Goal: Task Accomplishment & Management: Use online tool/utility

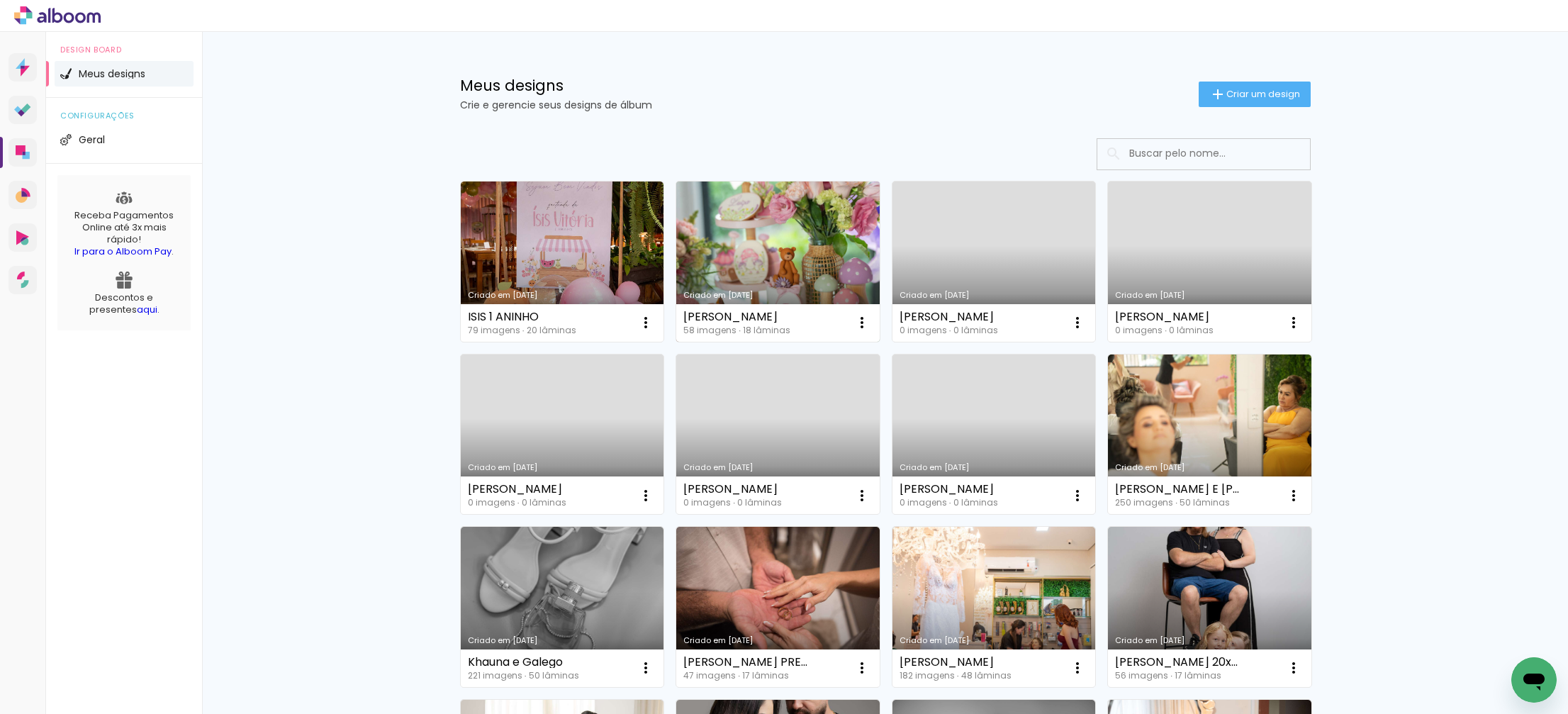
click at [807, 250] on link "Criado em [DATE]" at bounding box center [778, 262] width 203 height 161
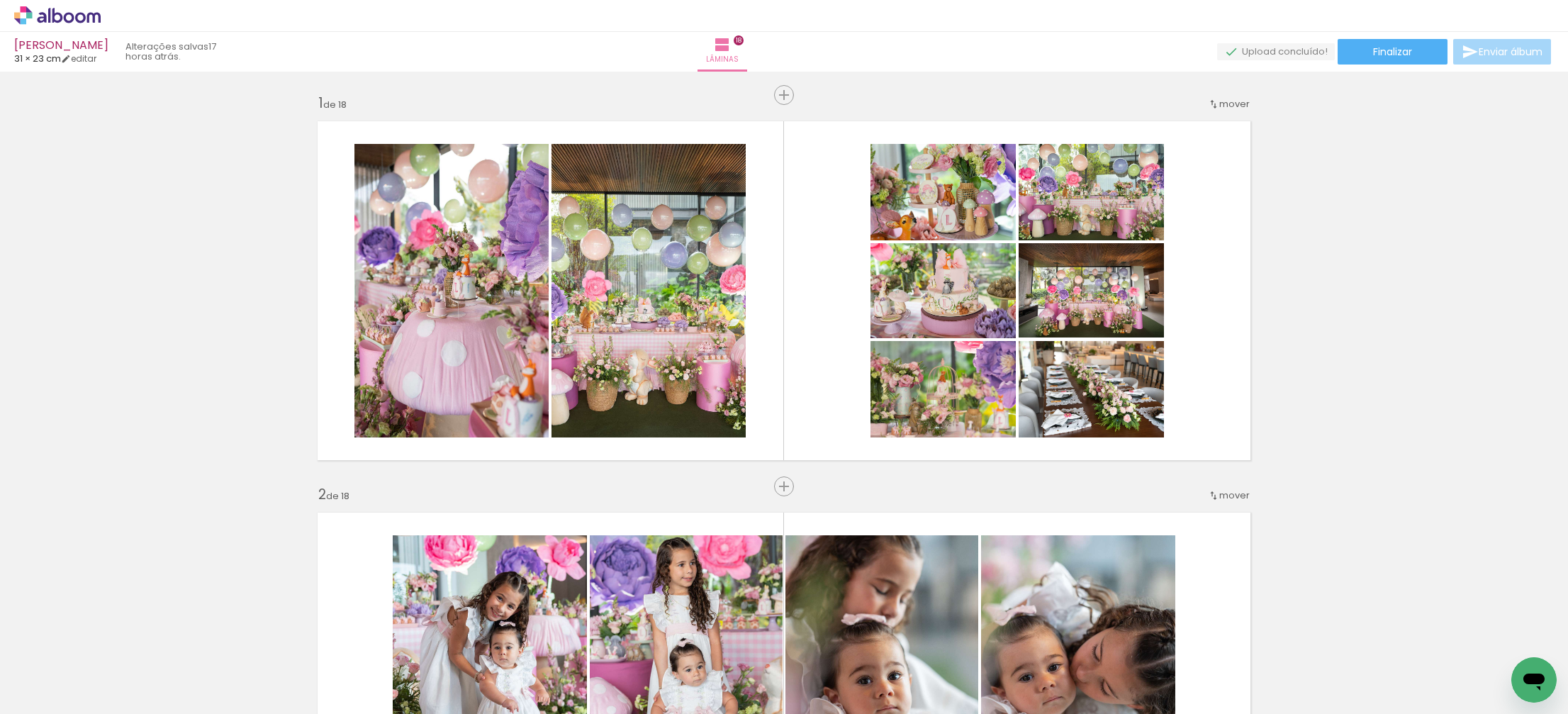
click at [0, 0] on span "Adicionar Fotos" at bounding box center [0, 0] width 0 height 0
click at [0, 0] on input "file" at bounding box center [0, 0] width 0 height 0
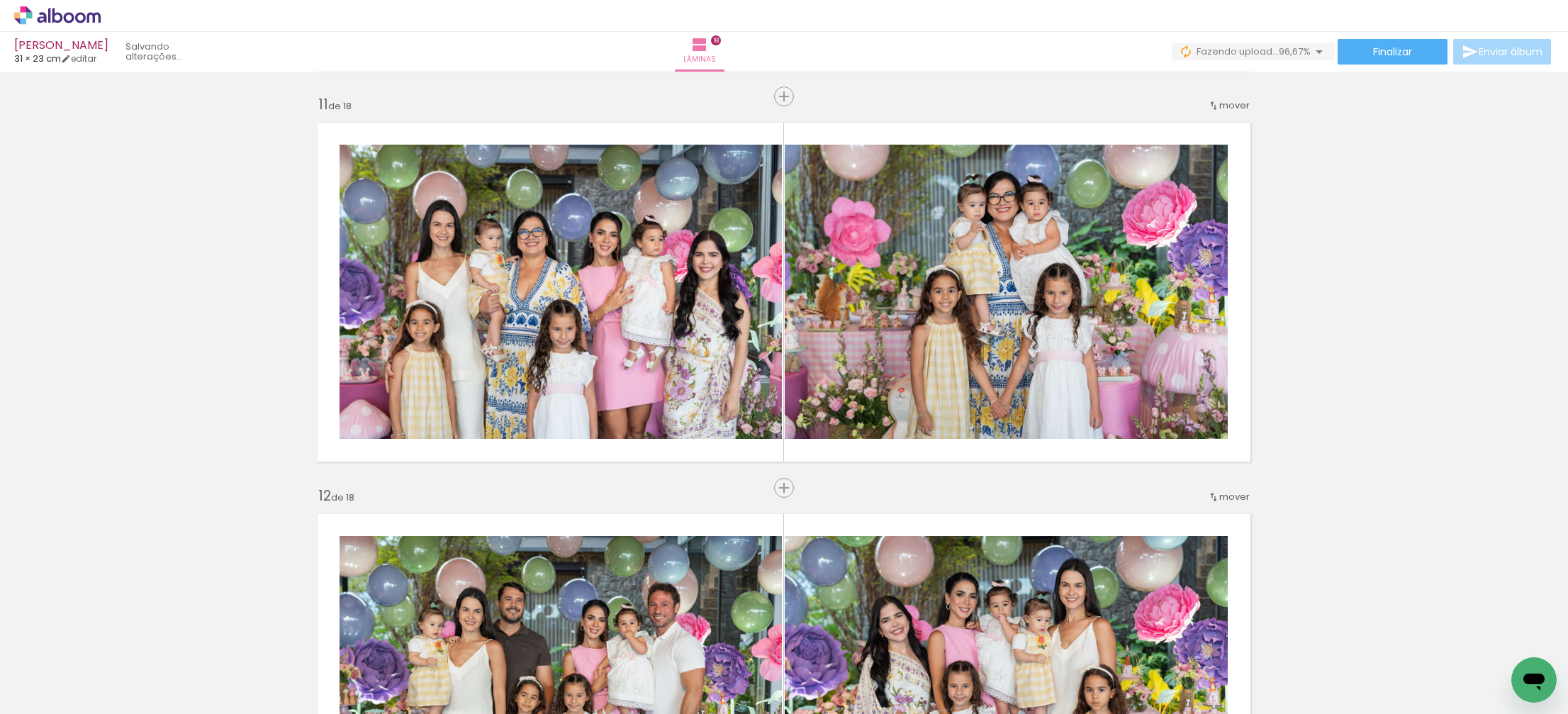
scroll to position [0, 3316]
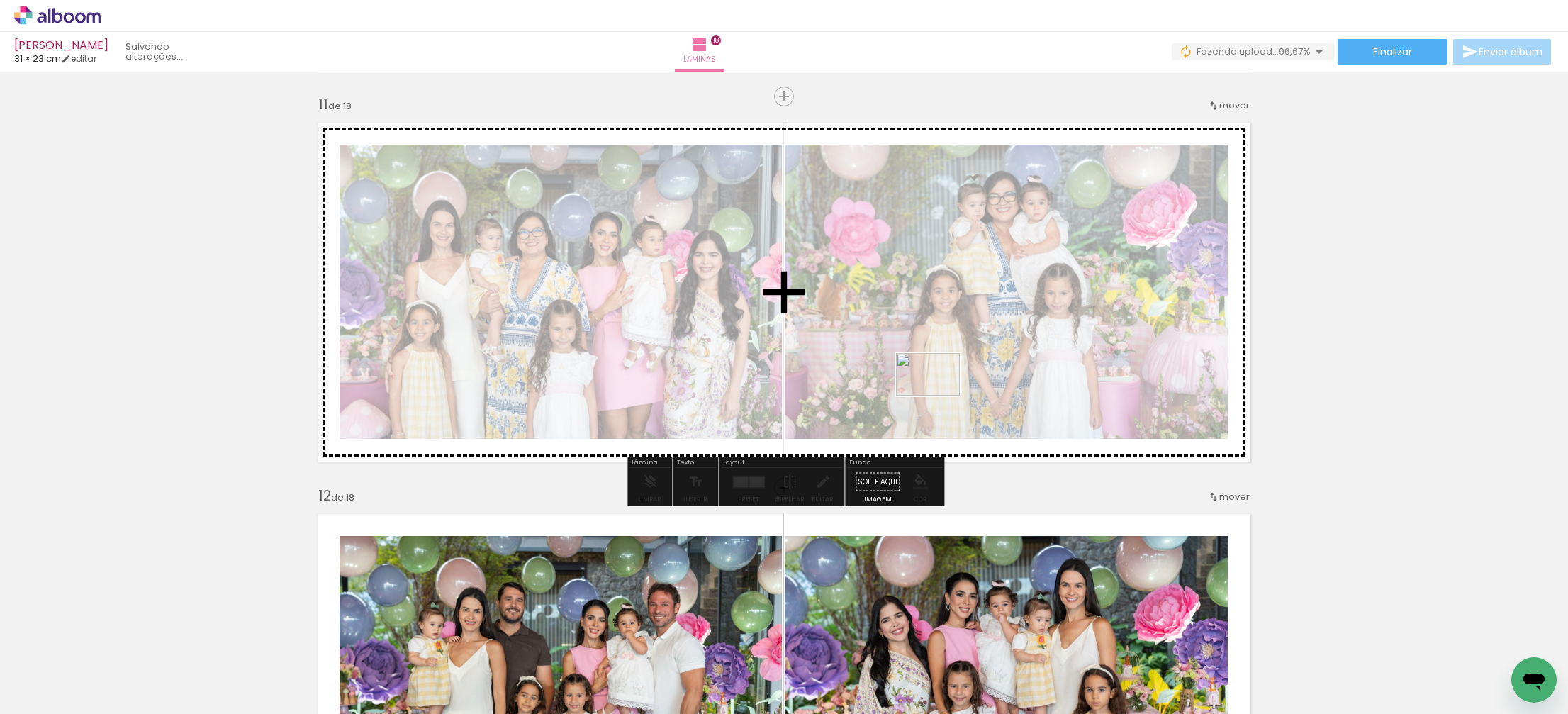
drag, startPoint x: 1498, startPoint y: 678, endPoint x: 939, endPoint y: 397, distance: 625.7
click at [939, 396] on quentale-workspace at bounding box center [784, 357] width 1568 height 714
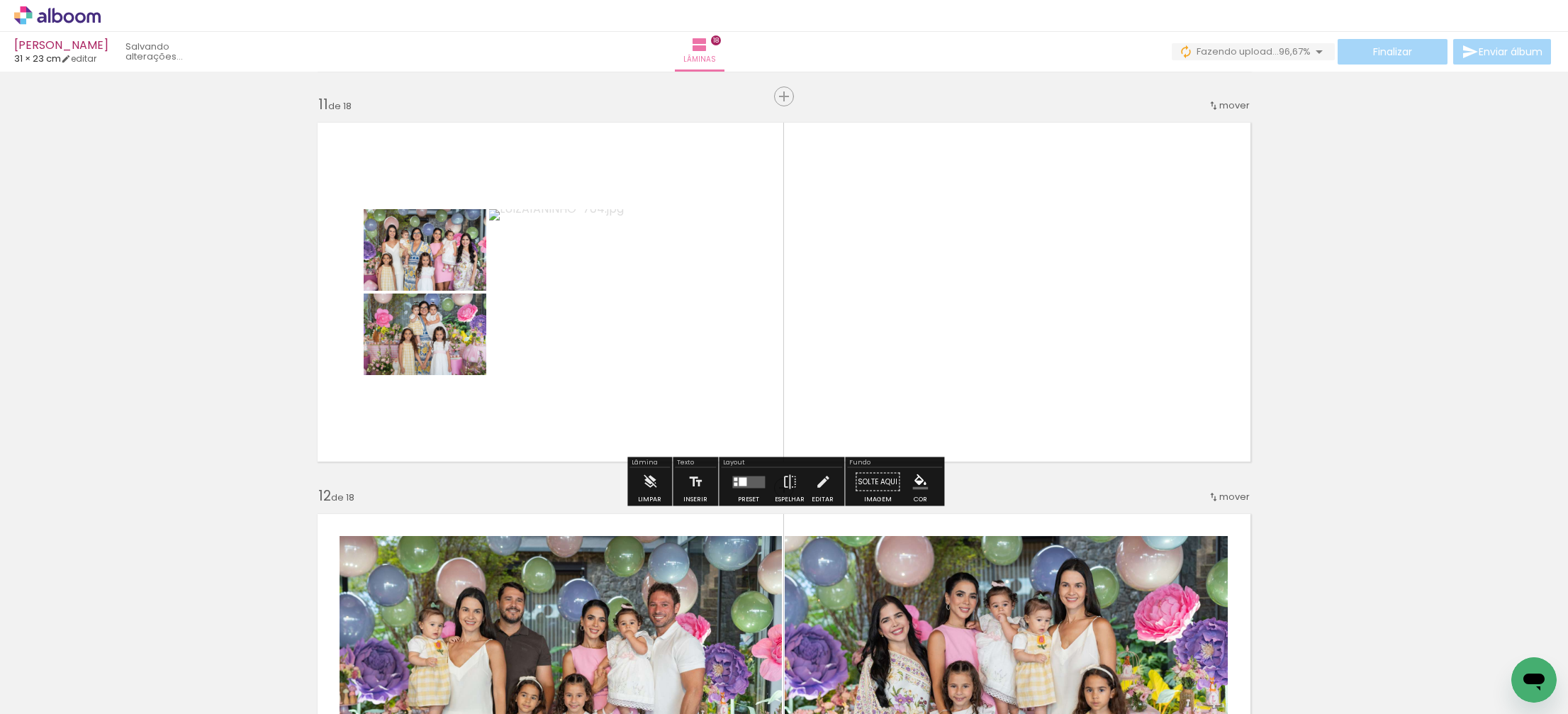
click at [743, 479] on div at bounding box center [743, 481] width 8 height 8
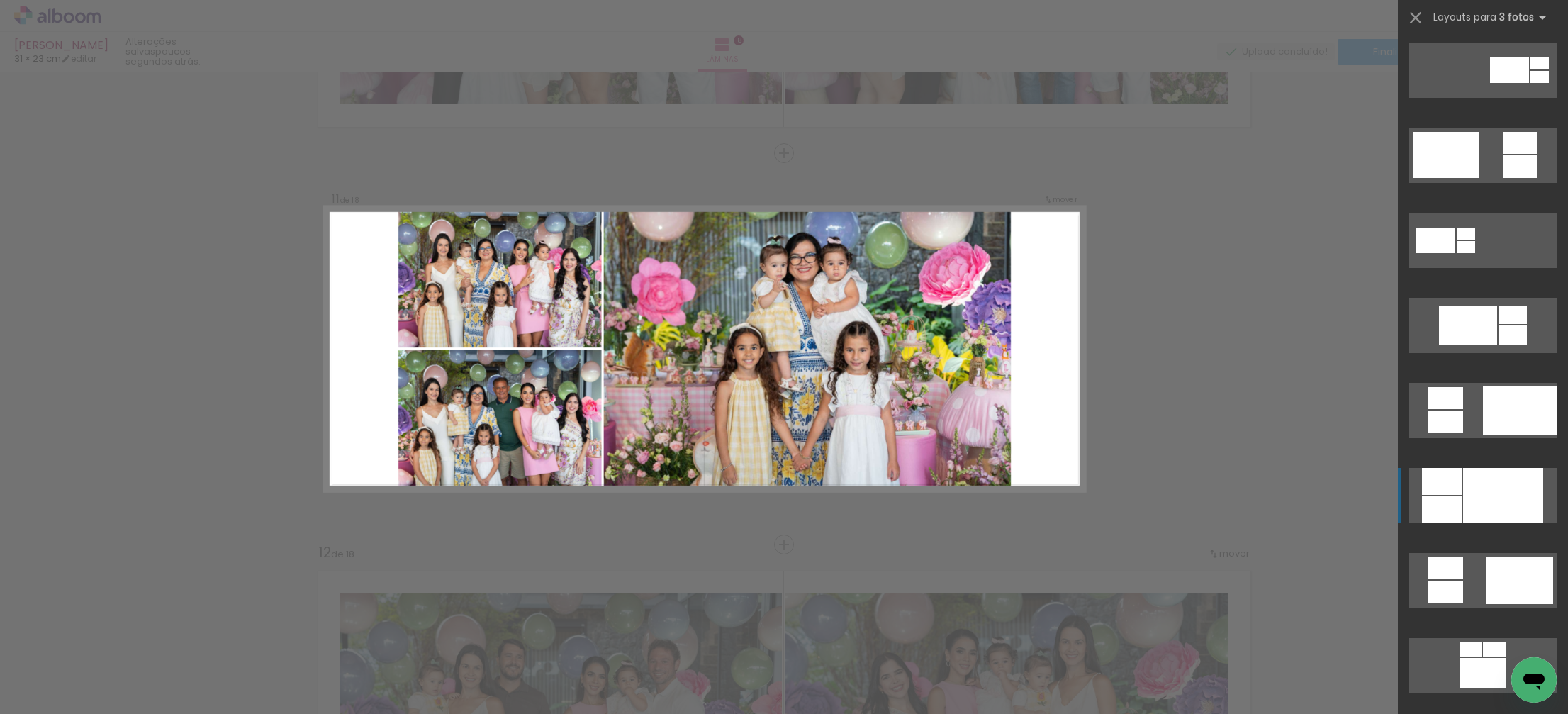
scroll to position [512, 0]
click at [1447, 483] on div at bounding box center [1442, 480] width 40 height 27
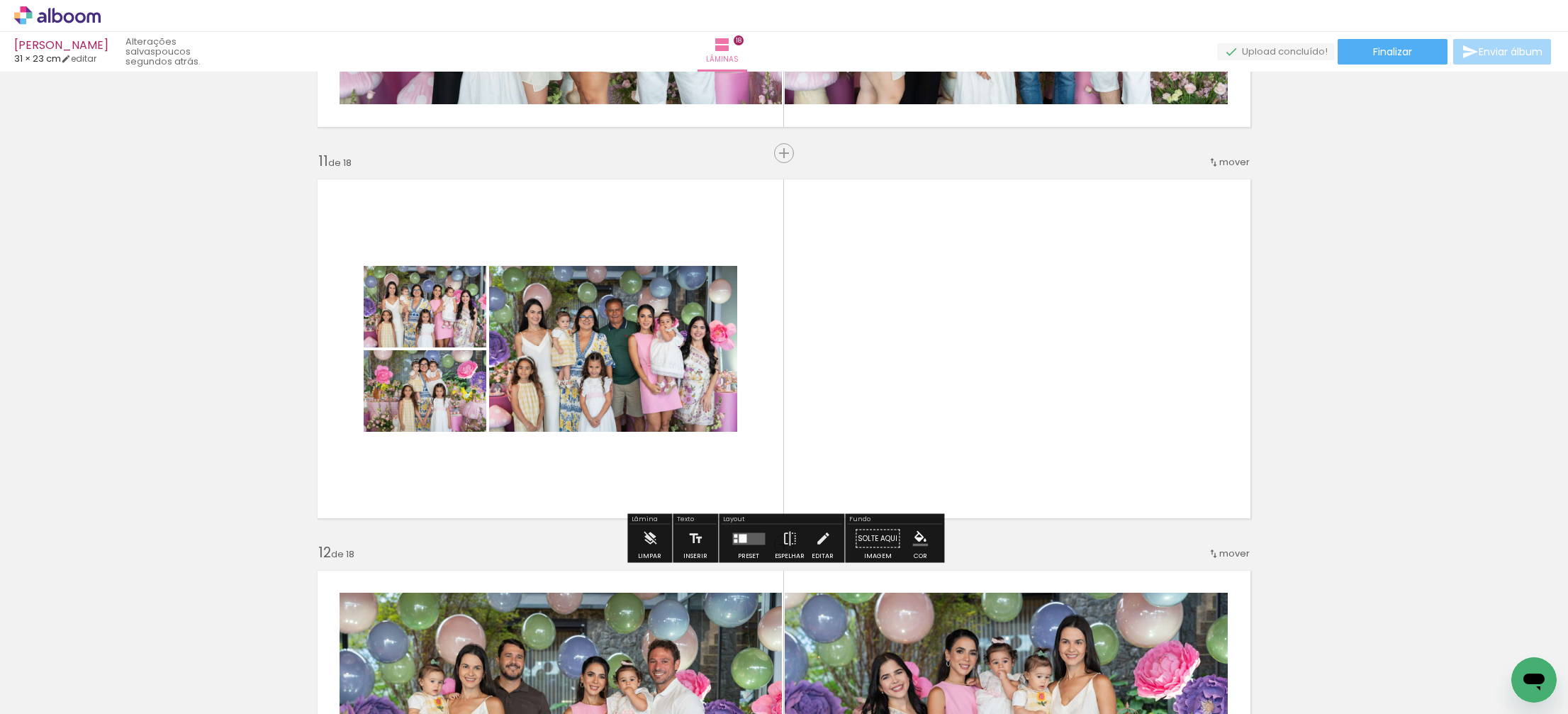
click at [753, 534] on quentale-layouter at bounding box center [748, 539] width 33 height 12
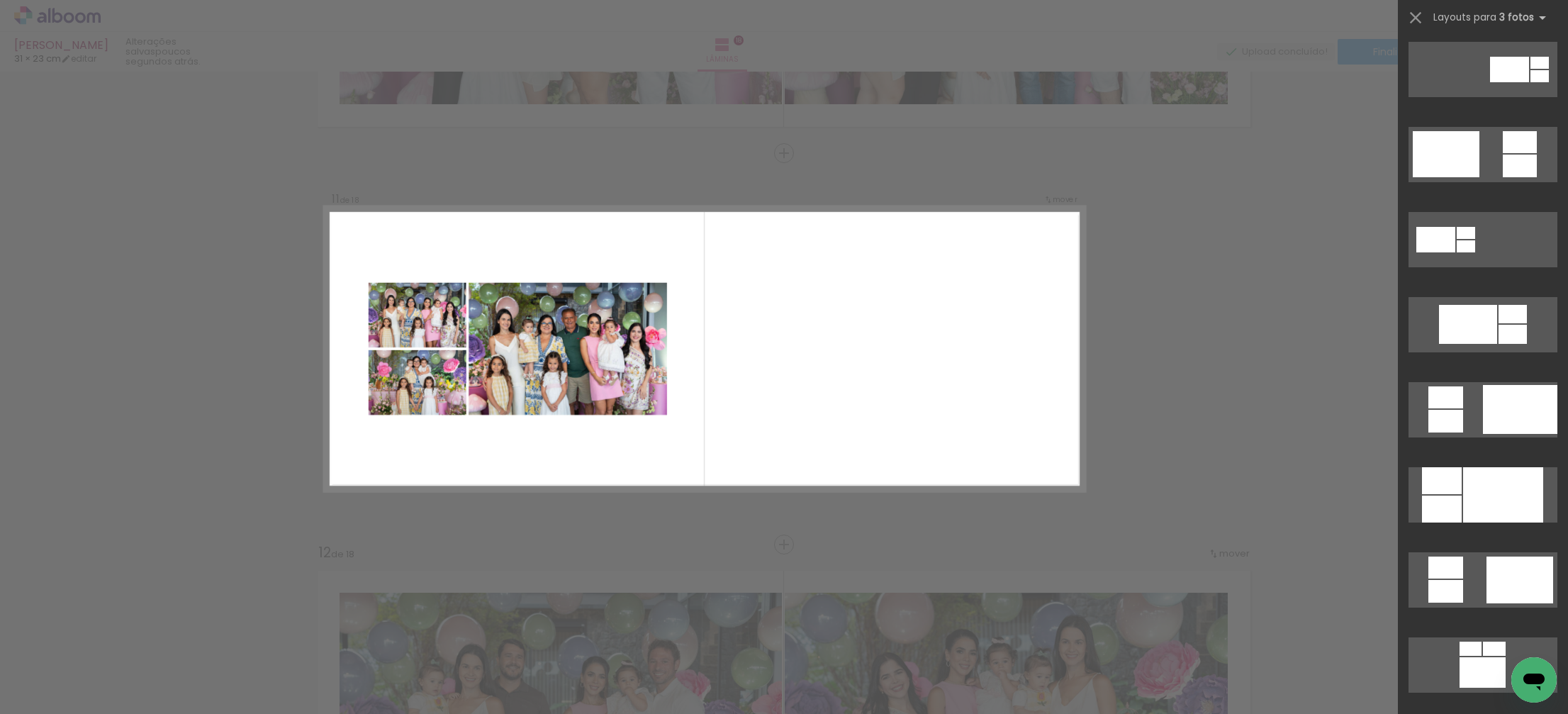
scroll to position [0, 0]
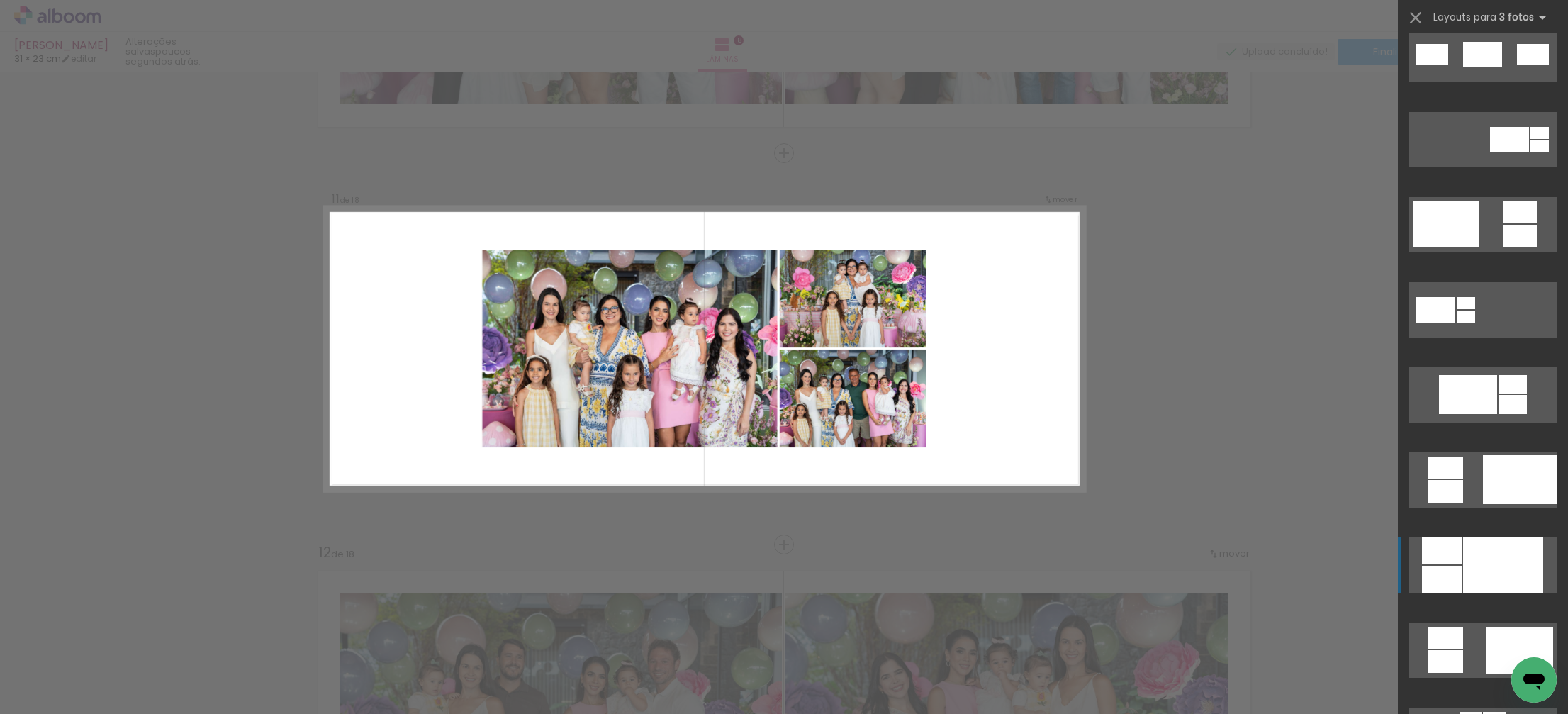
scroll to position [443, 0]
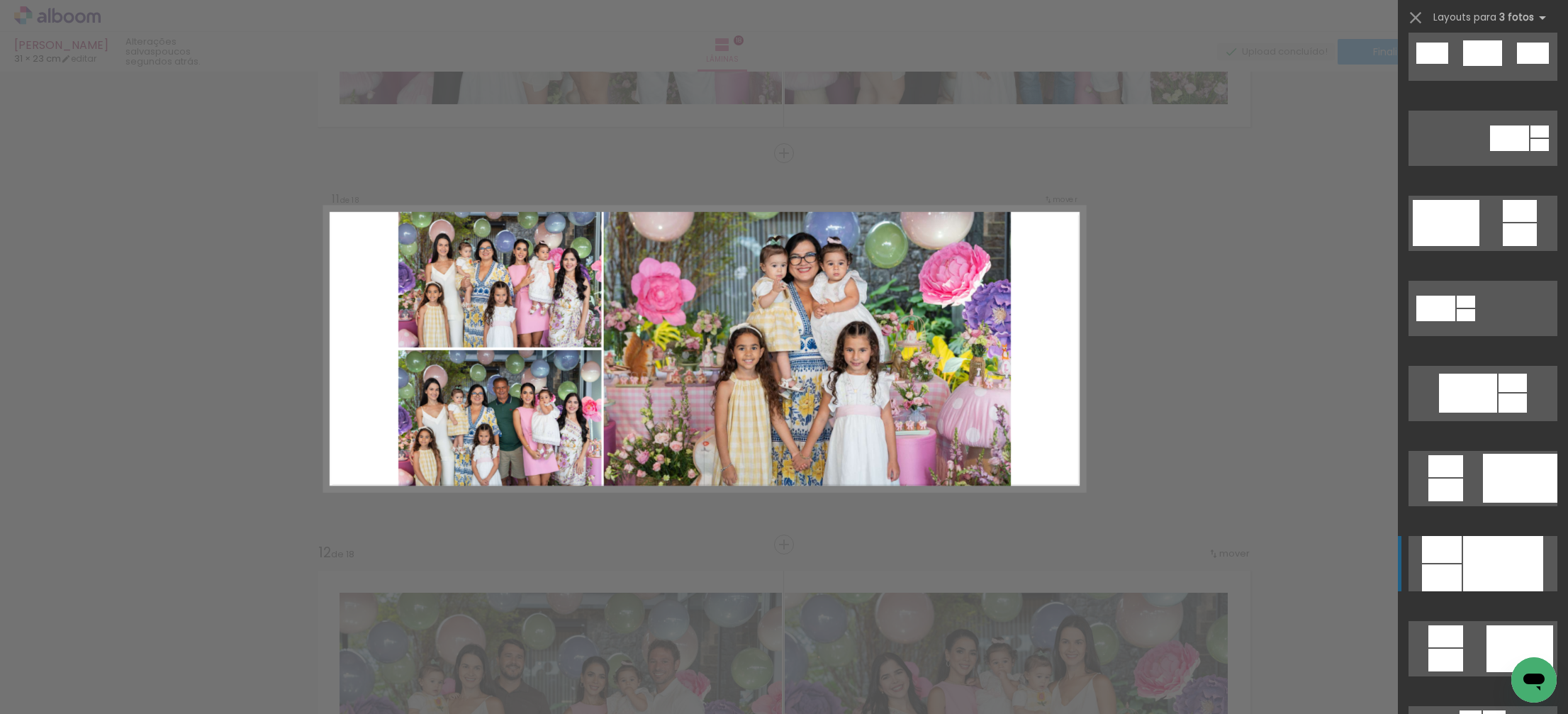
click at [1503, 572] on div at bounding box center [1503, 563] width 80 height 56
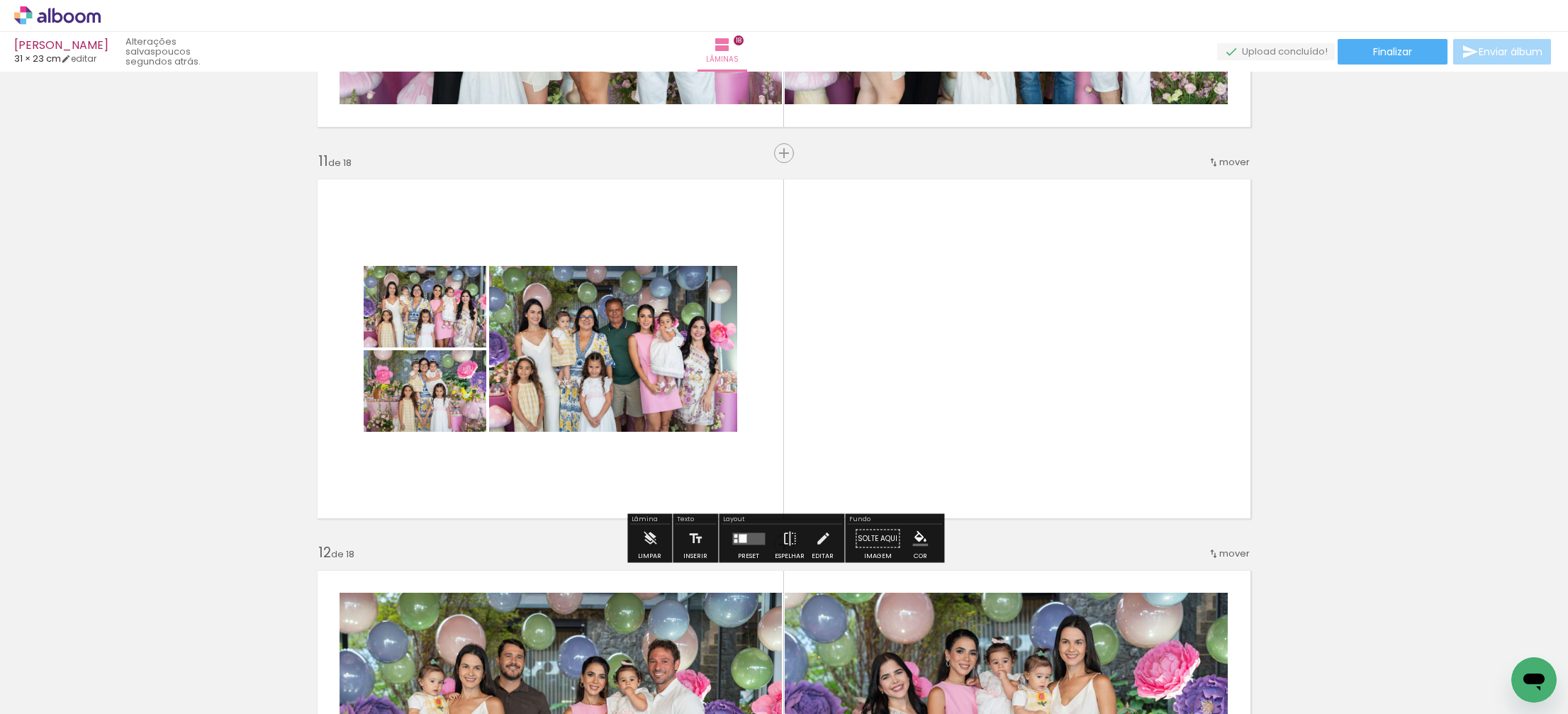
click at [743, 535] on div at bounding box center [743, 538] width 8 height 8
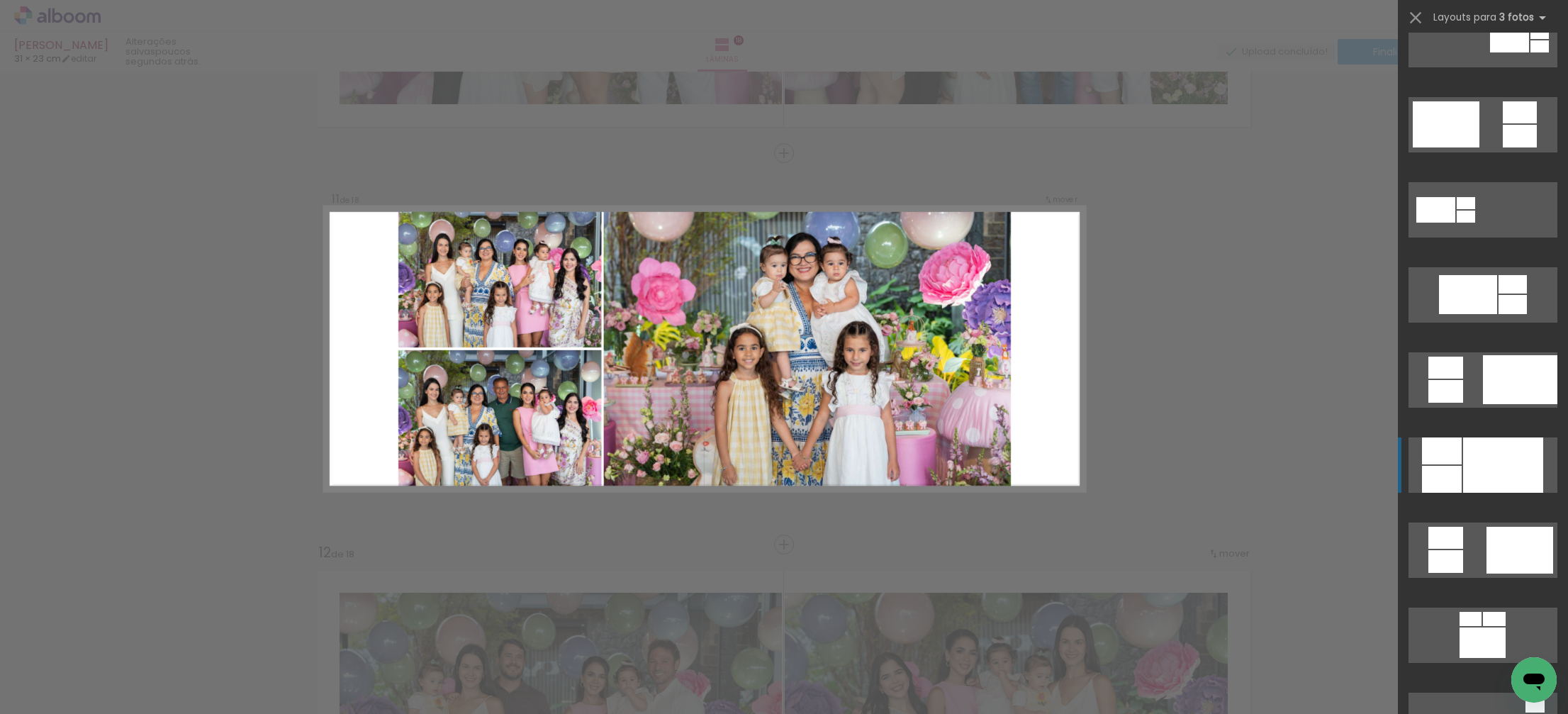
scroll to position [545, 0]
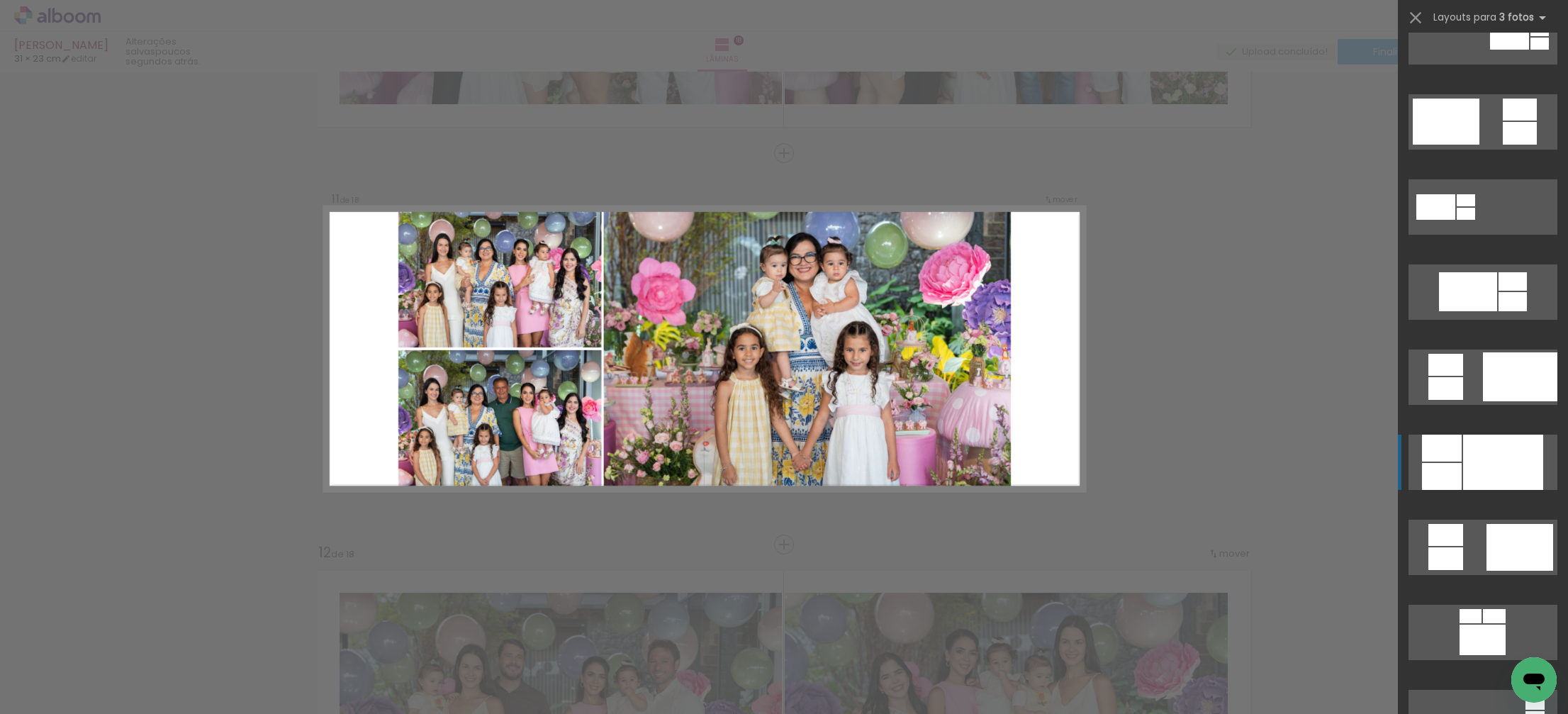
click at [1452, 471] on div at bounding box center [1442, 476] width 40 height 27
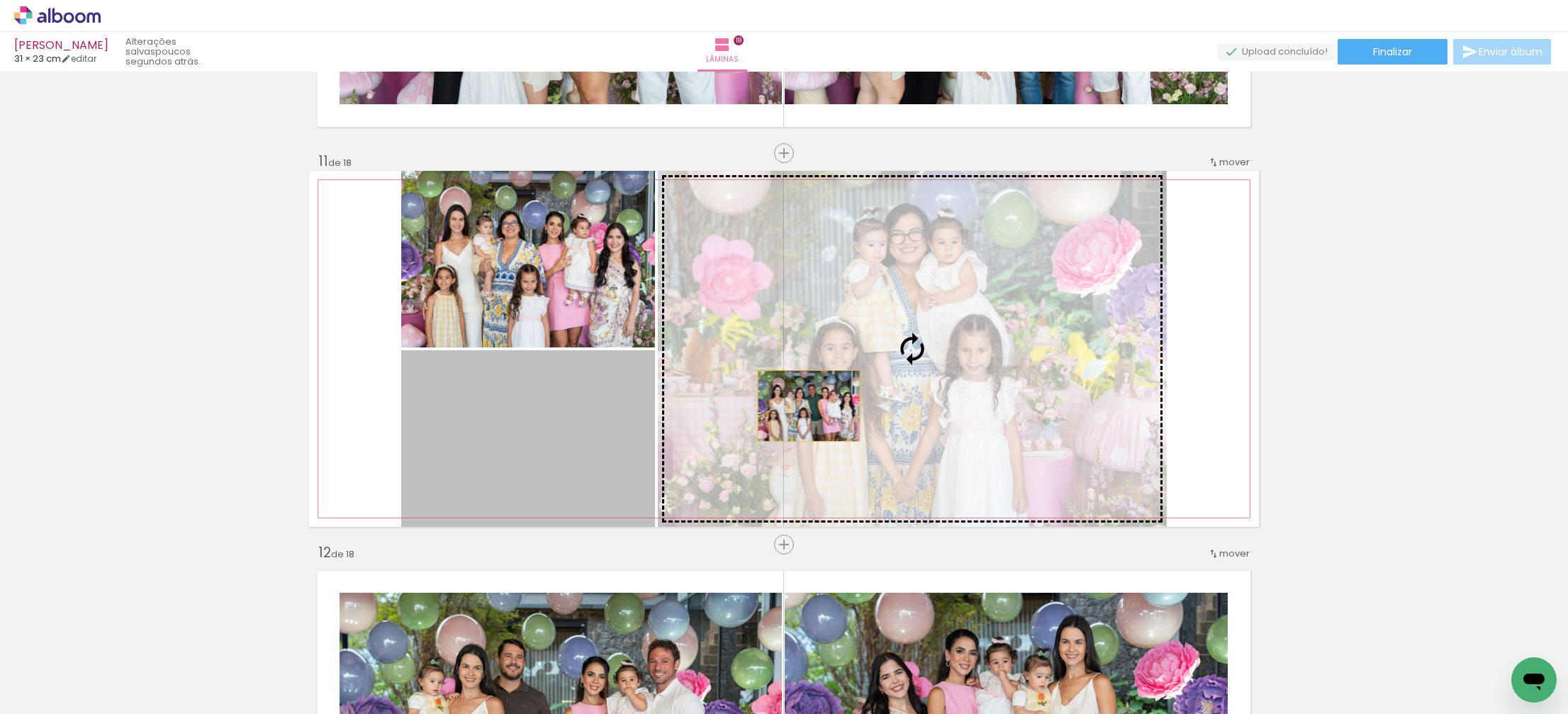
drag, startPoint x: 587, startPoint y: 427, endPoint x: 823, endPoint y: 404, distance: 237.1
click at [0, 0] on slot at bounding box center [0, 0] width 0 height 0
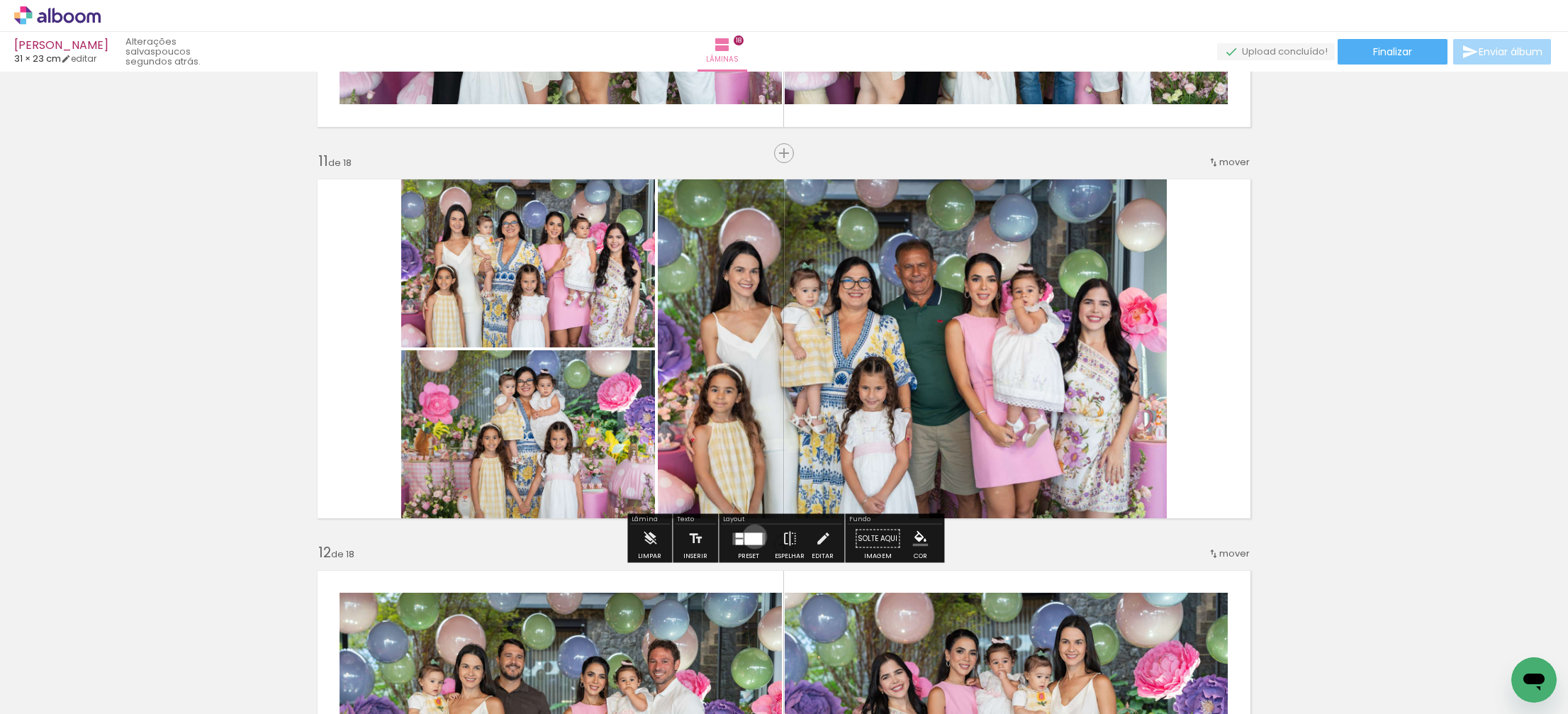
click at [752, 536] on div at bounding box center [752, 539] width 17 height 12
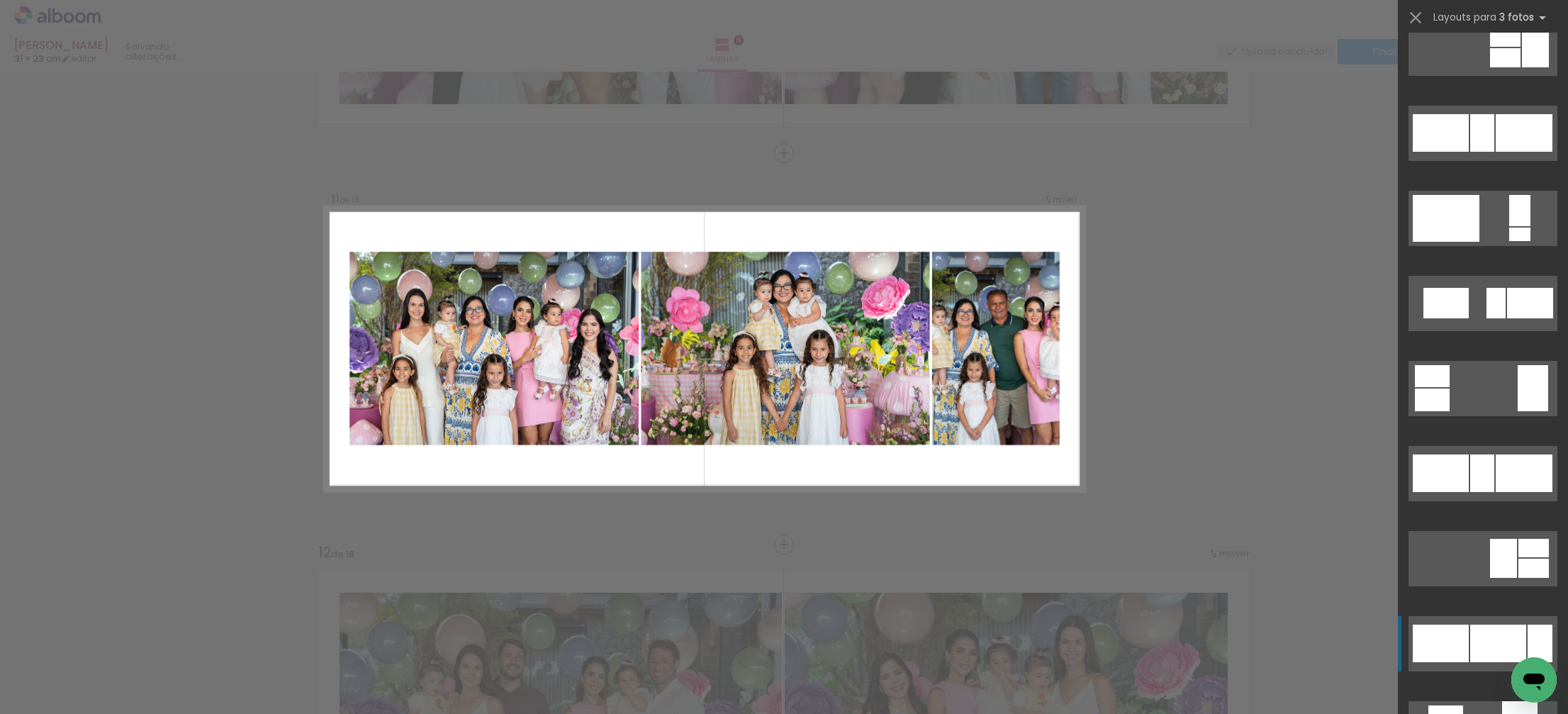
scroll to position [5560, 0]
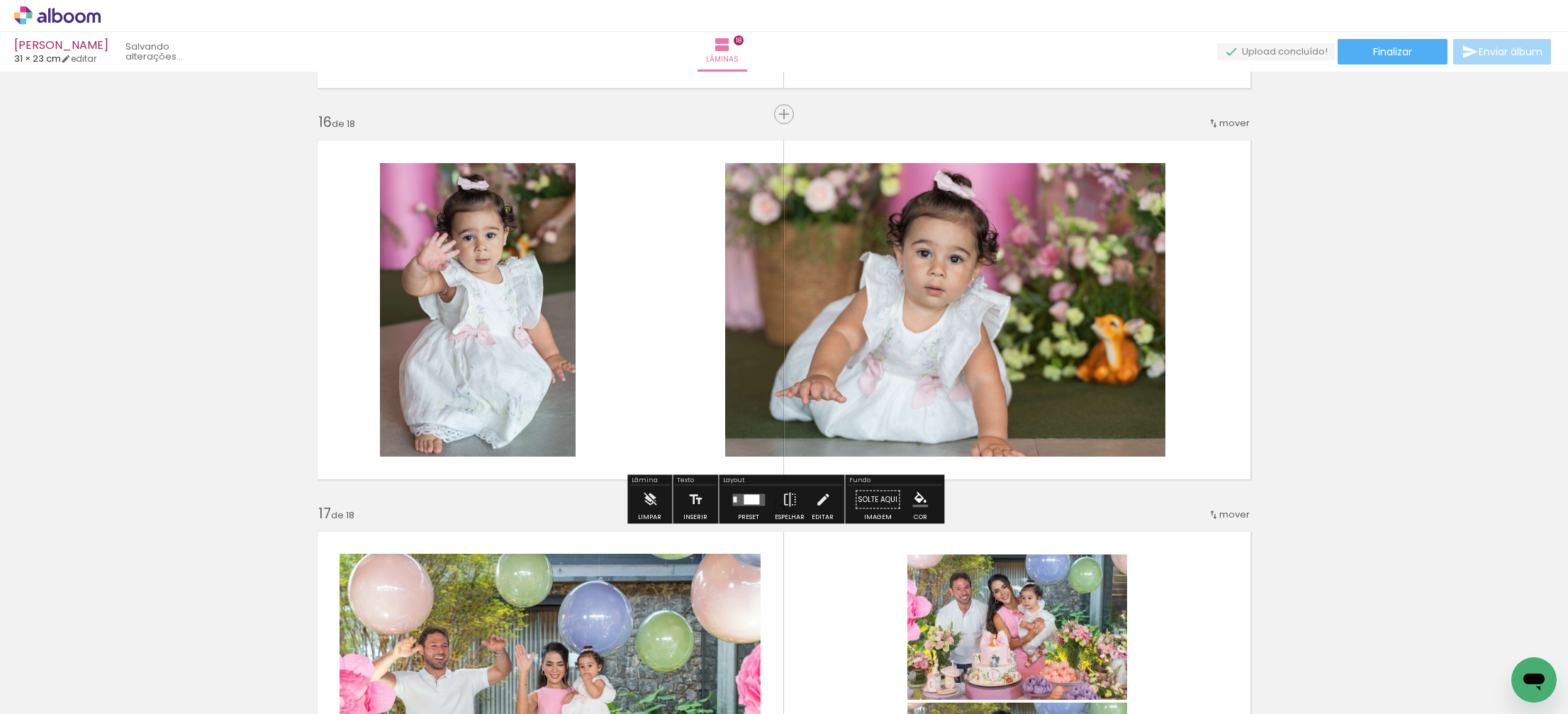
scroll to position [5854, 0]
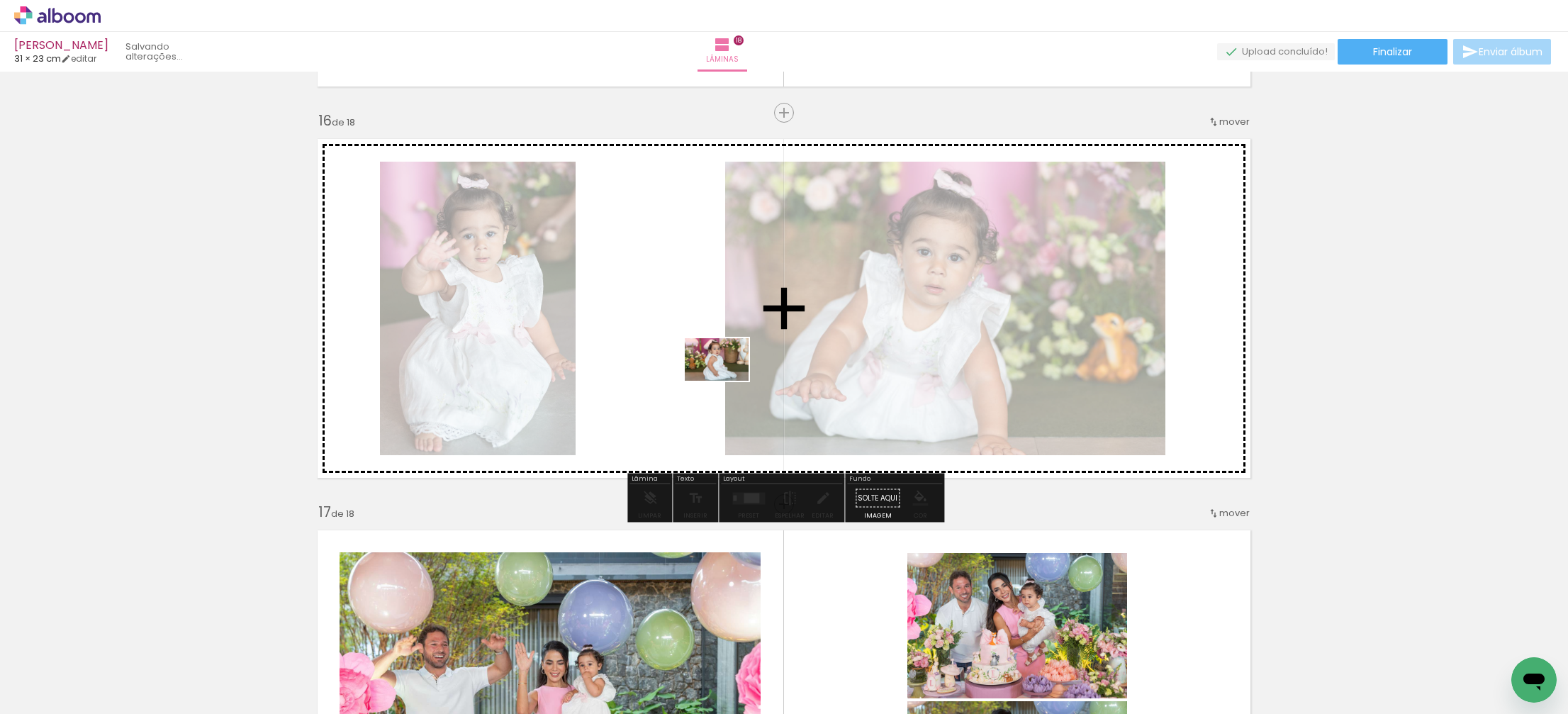
drag, startPoint x: 1445, startPoint y: 669, endPoint x: 717, endPoint y: 375, distance: 785.1
click at [726, 380] on quentale-workspace at bounding box center [784, 357] width 1568 height 714
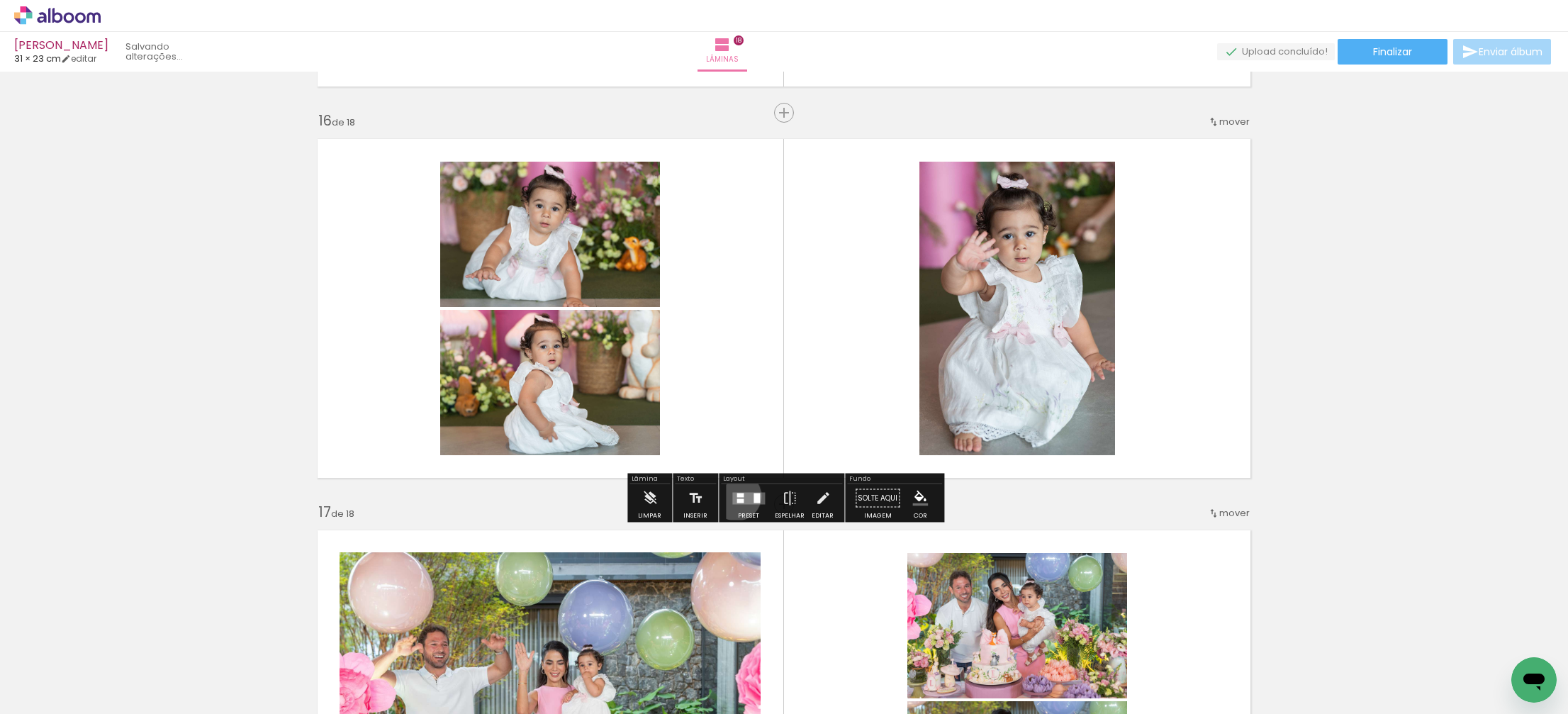
click at [736, 496] on div at bounding box center [739, 496] width 7 height 5
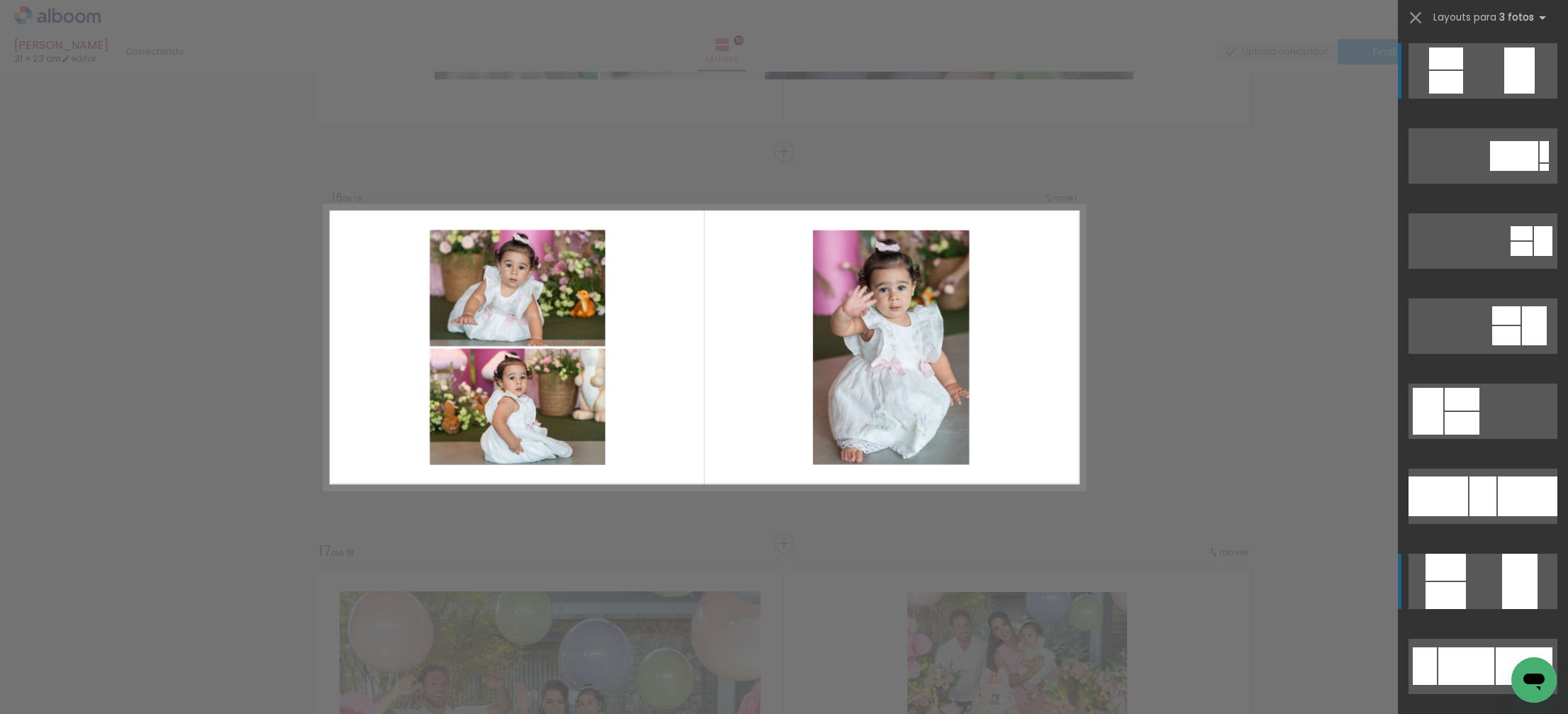
scroll to position [5814, 0]
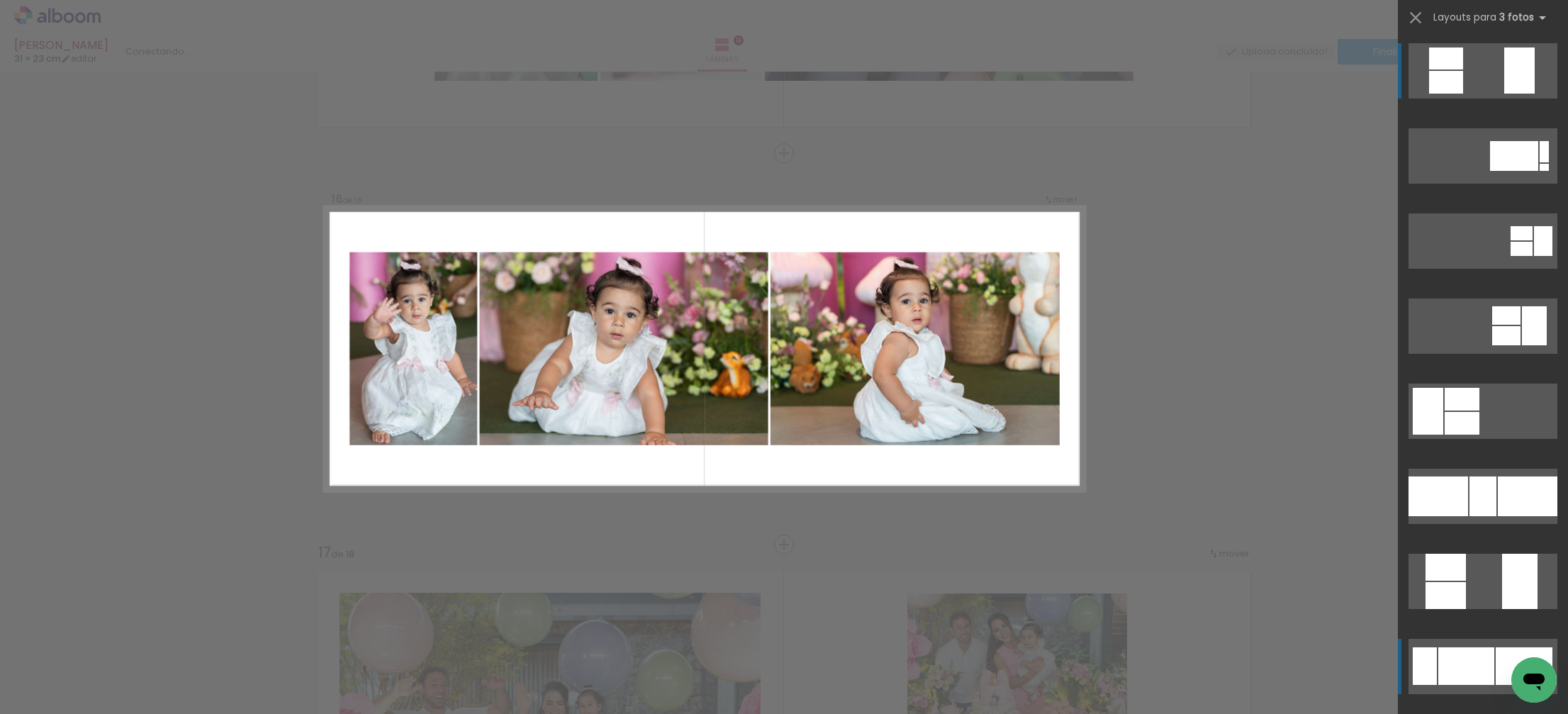
click at [1471, 671] on div at bounding box center [1466, 666] width 56 height 37
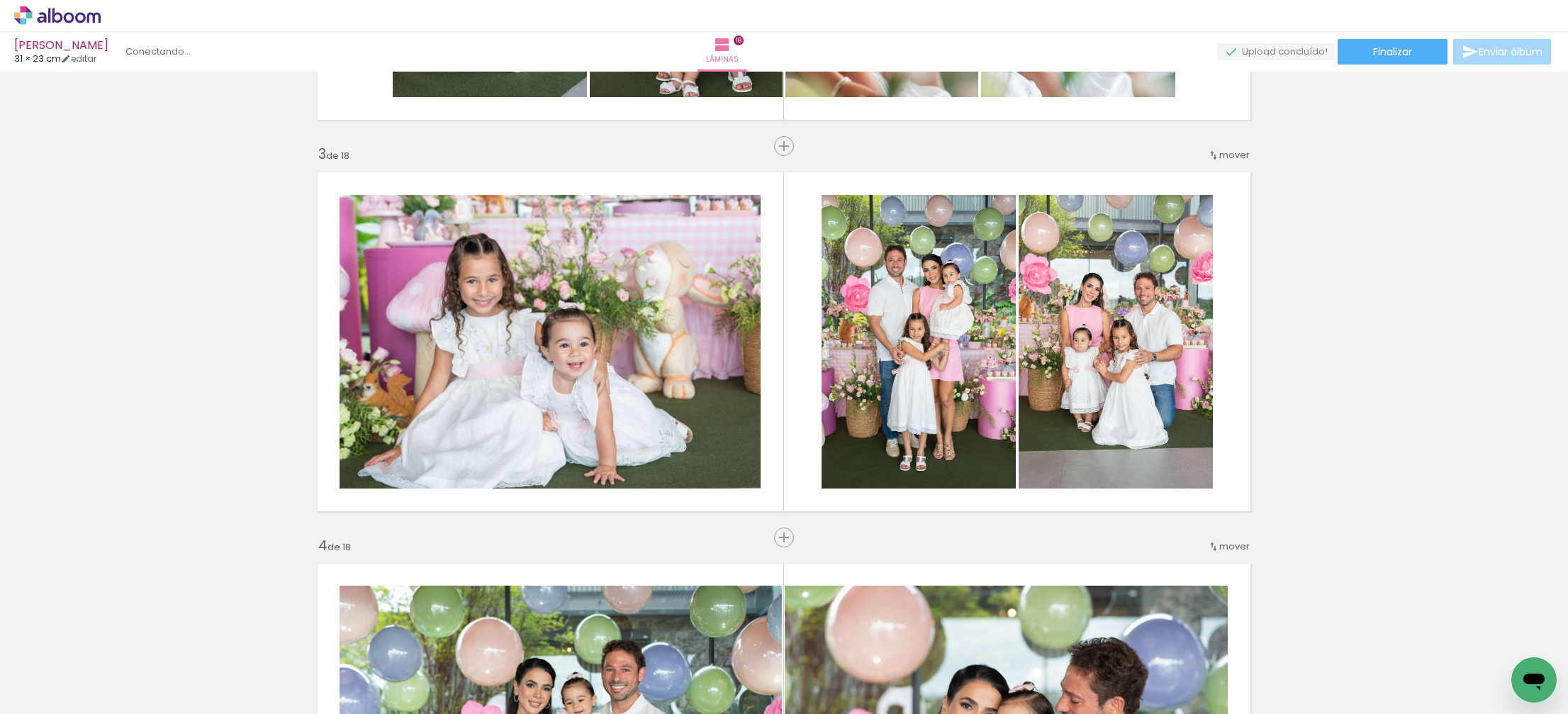
scroll to position [0, 0]
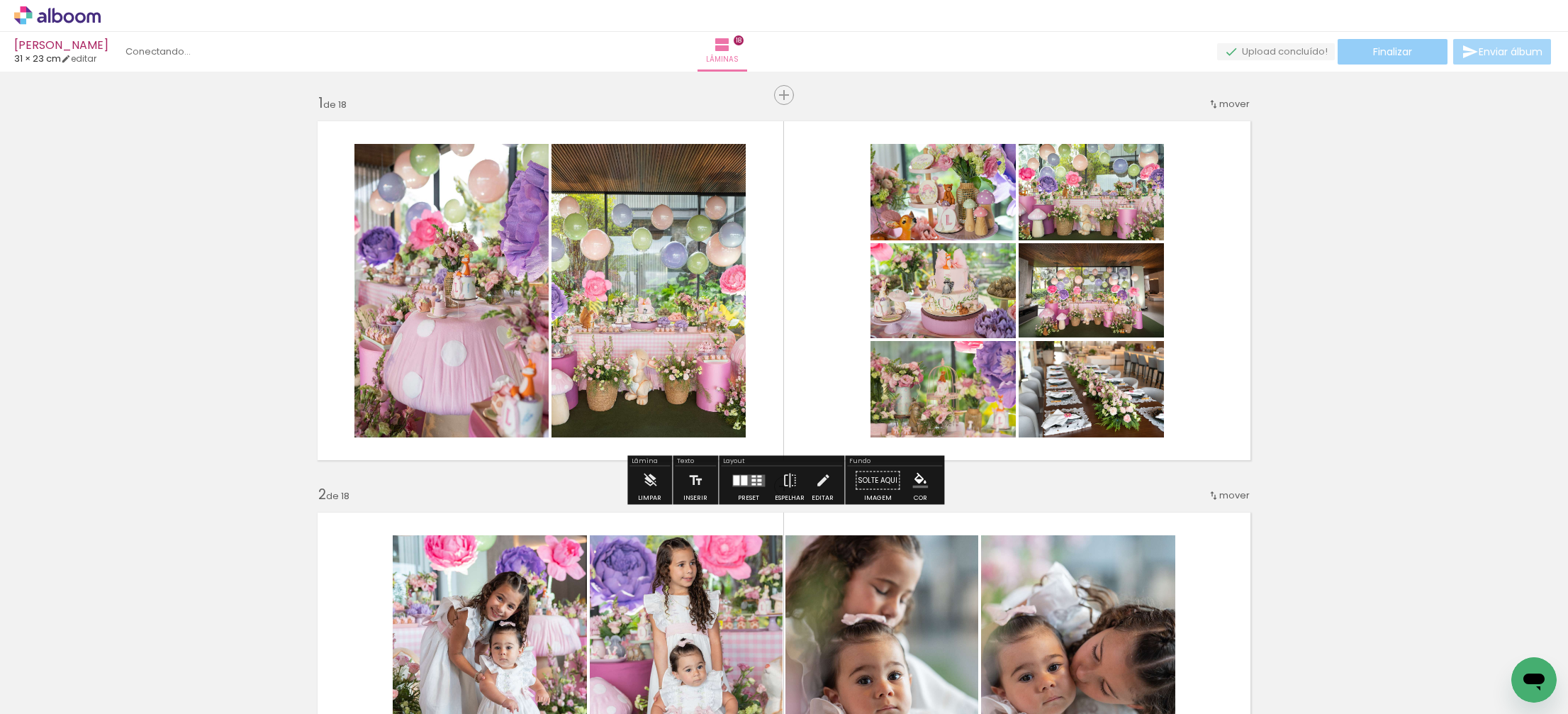
click at [1415, 49] on paper-button "Finalizar" at bounding box center [1392, 52] width 110 height 26
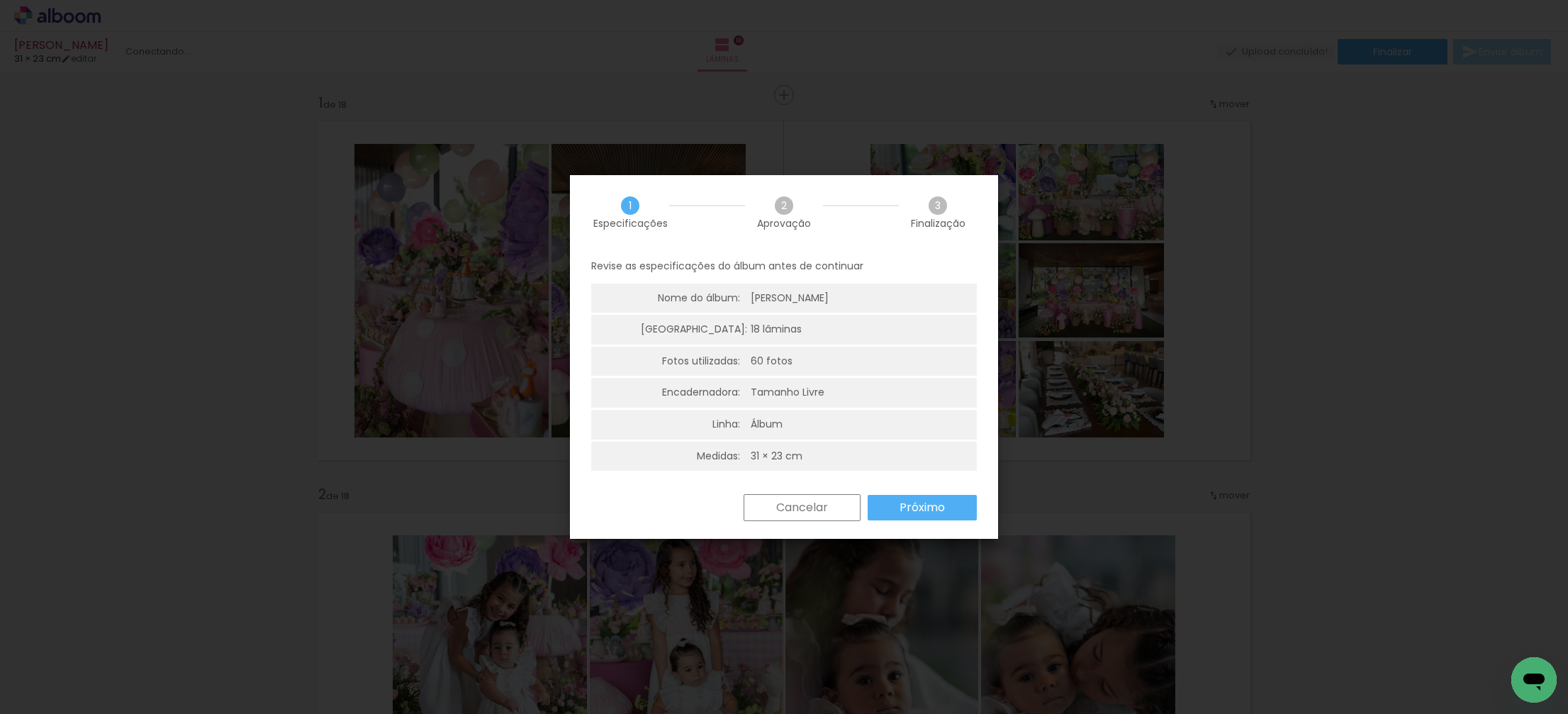
click at [946, 511] on paper-button "Próximo" at bounding box center [921, 508] width 109 height 26
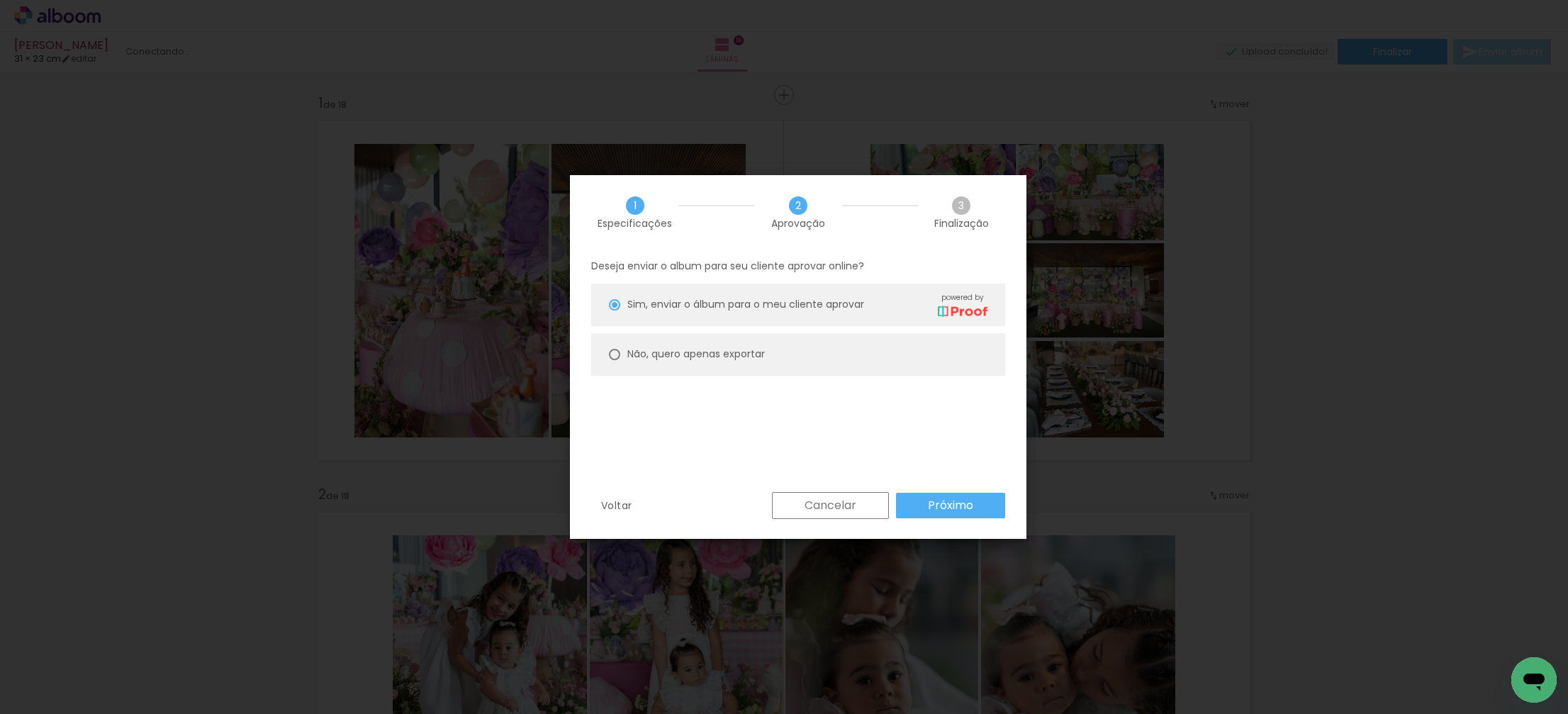
click at [0, 0] on slot "Próximo" at bounding box center [0, 0] width 0 height 0
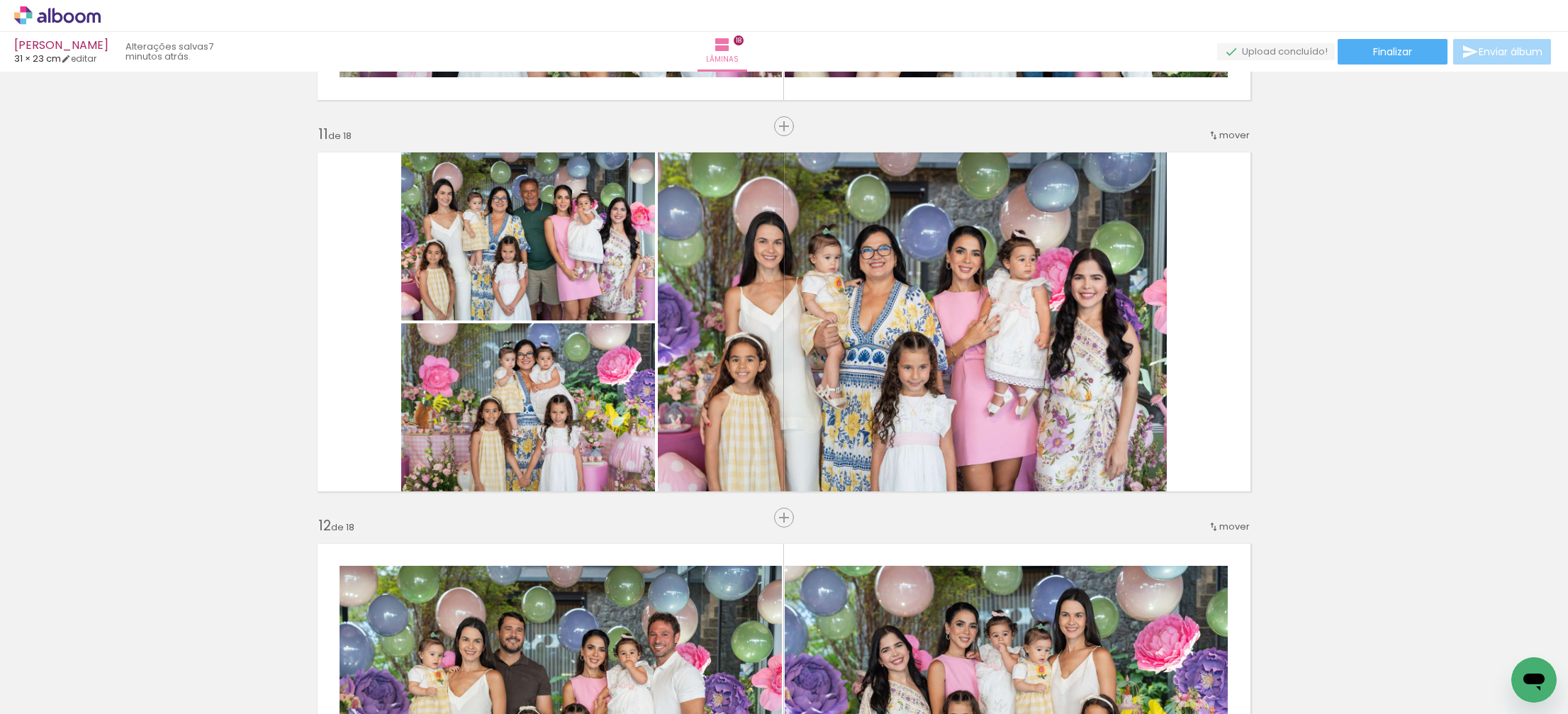
scroll to position [3883, 0]
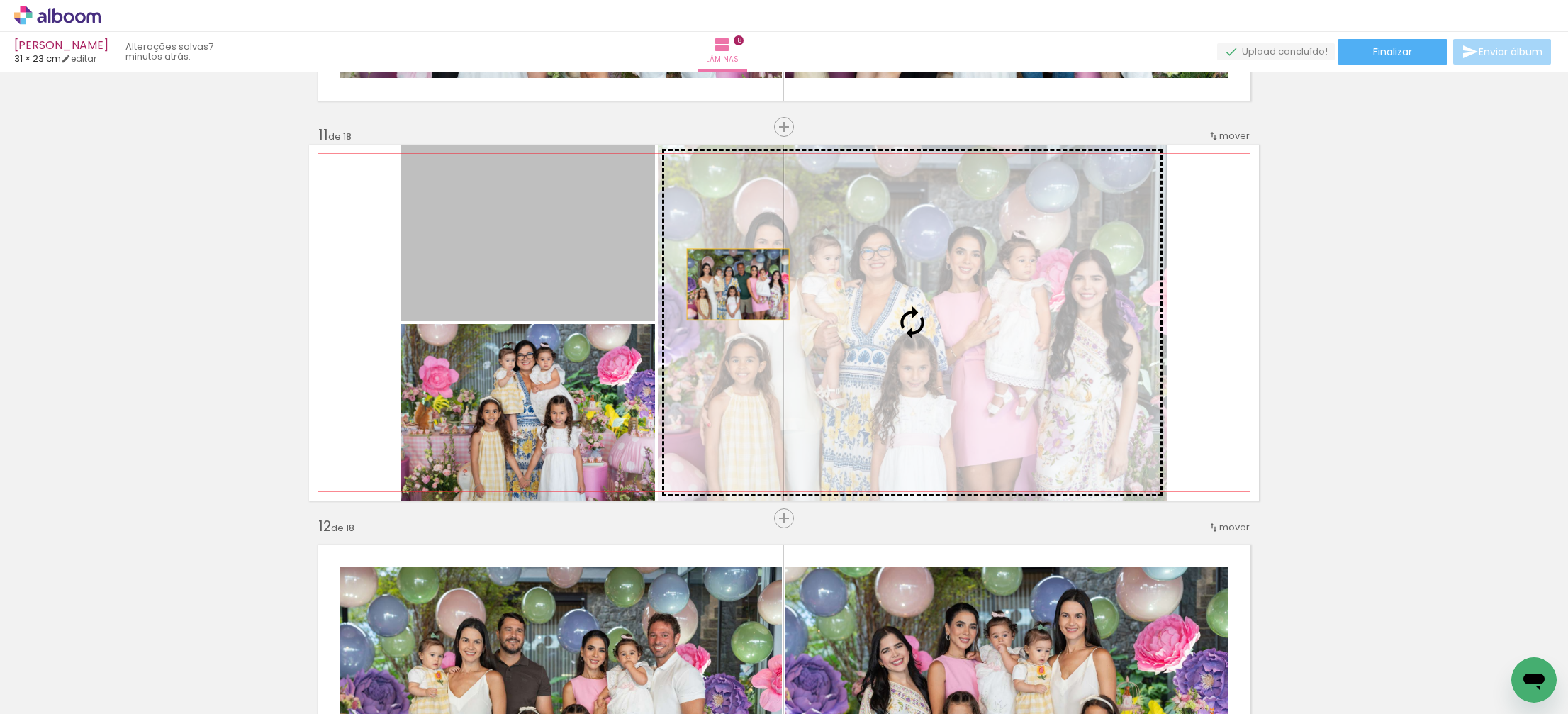
drag, startPoint x: 490, startPoint y: 239, endPoint x: 738, endPoint y: 285, distance: 252.2
click at [0, 0] on slot at bounding box center [0, 0] width 0 height 0
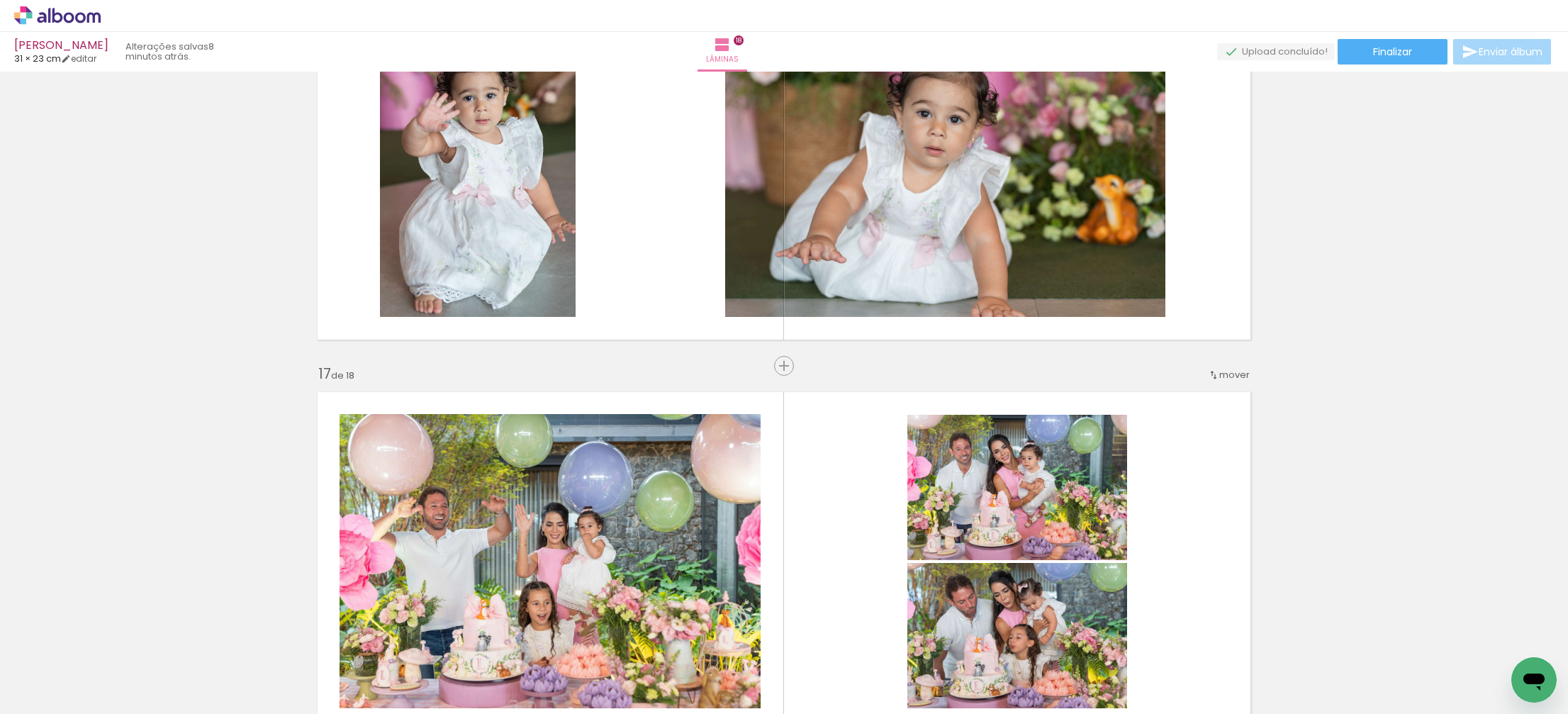
scroll to position [0, 3316]
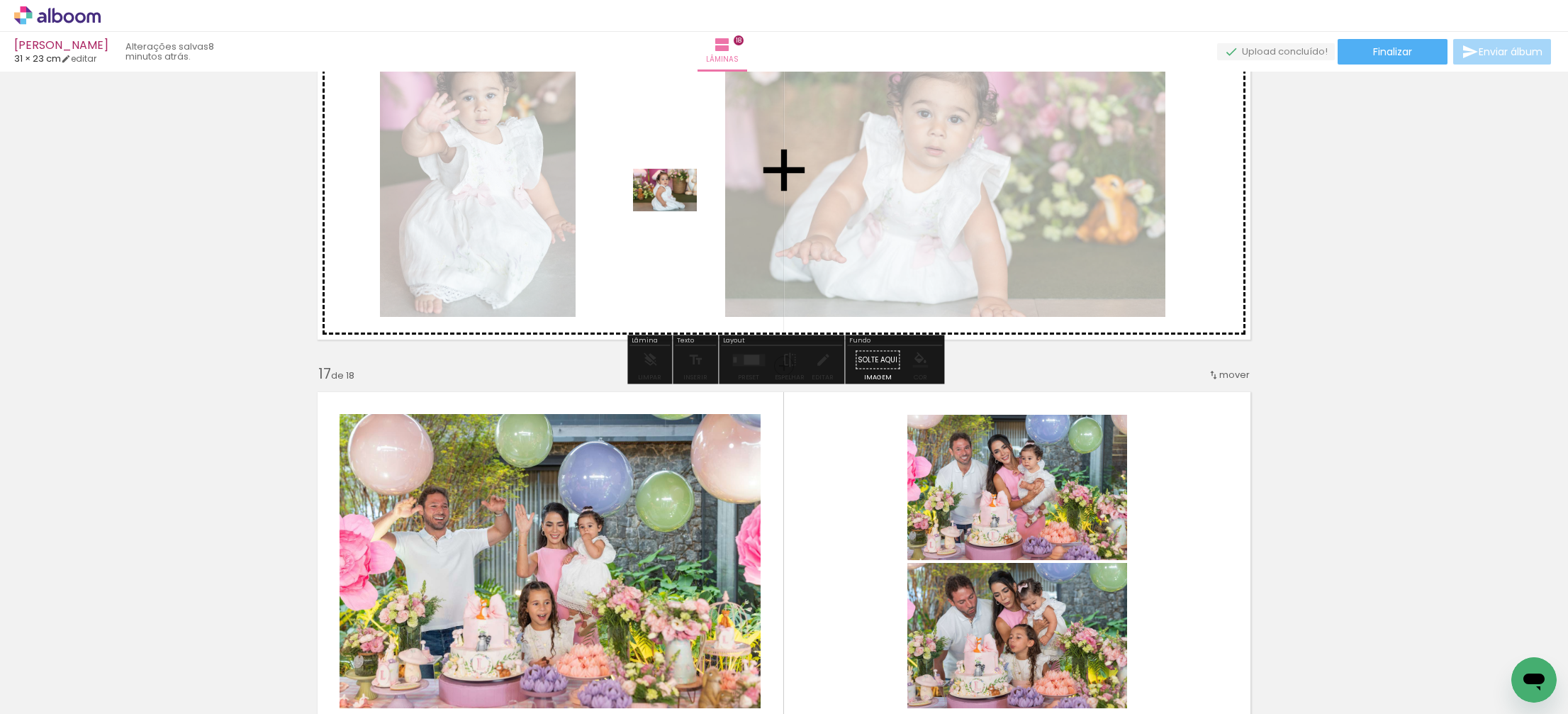
drag, startPoint x: 1427, startPoint y: 673, endPoint x: 675, endPoint y: 212, distance: 882.1
click at [676, 212] on quentale-workspace at bounding box center [784, 357] width 1568 height 714
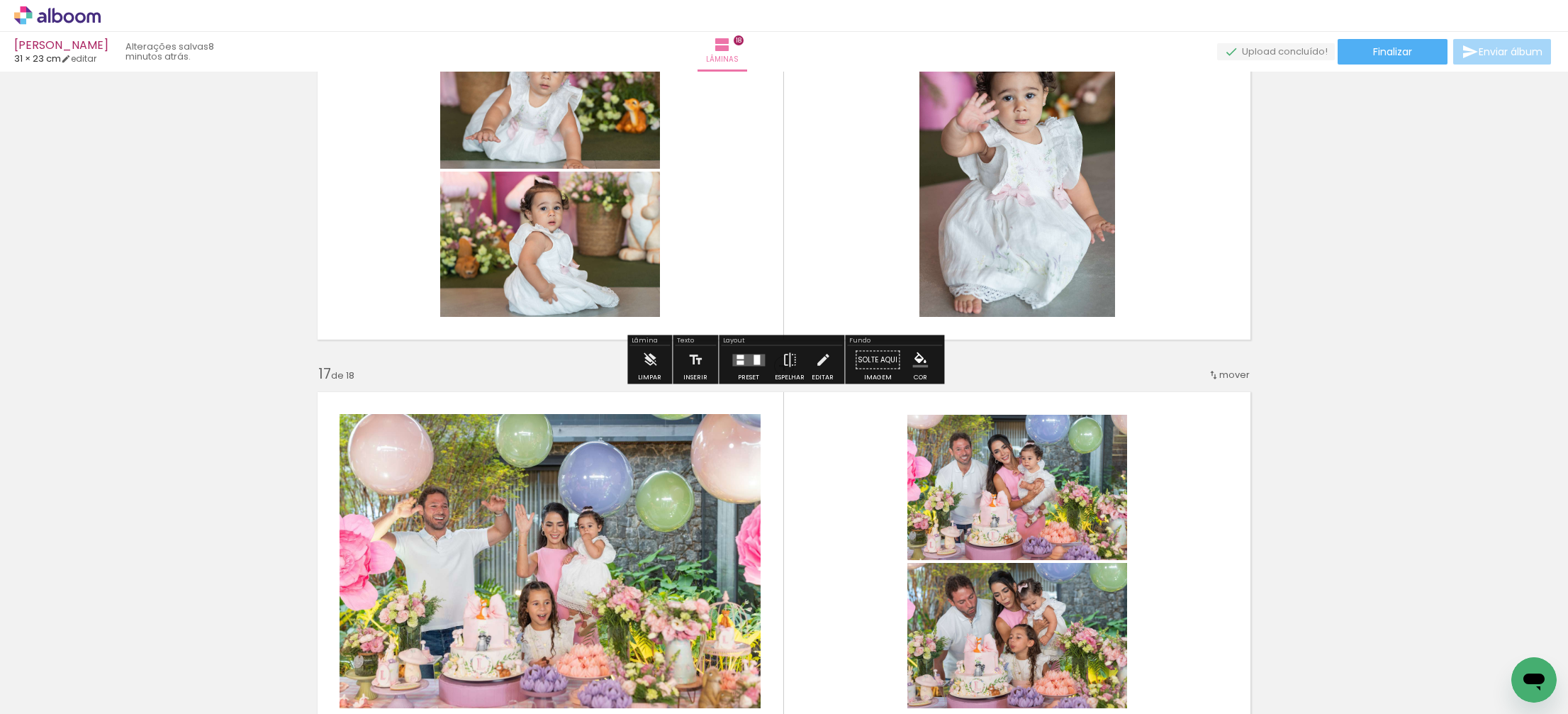
click at [742, 375] on div "Preset" at bounding box center [749, 378] width 21 height 6
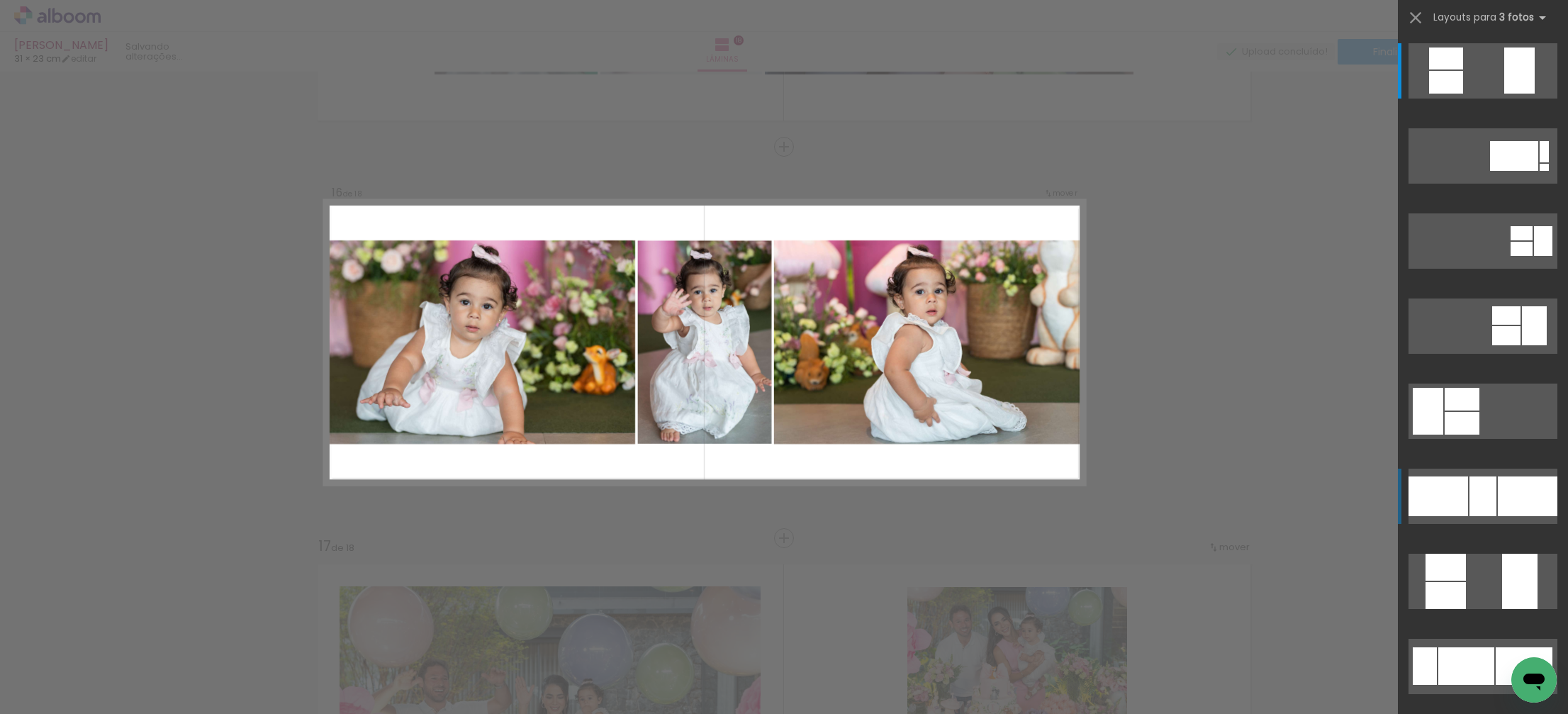
scroll to position [5814, 0]
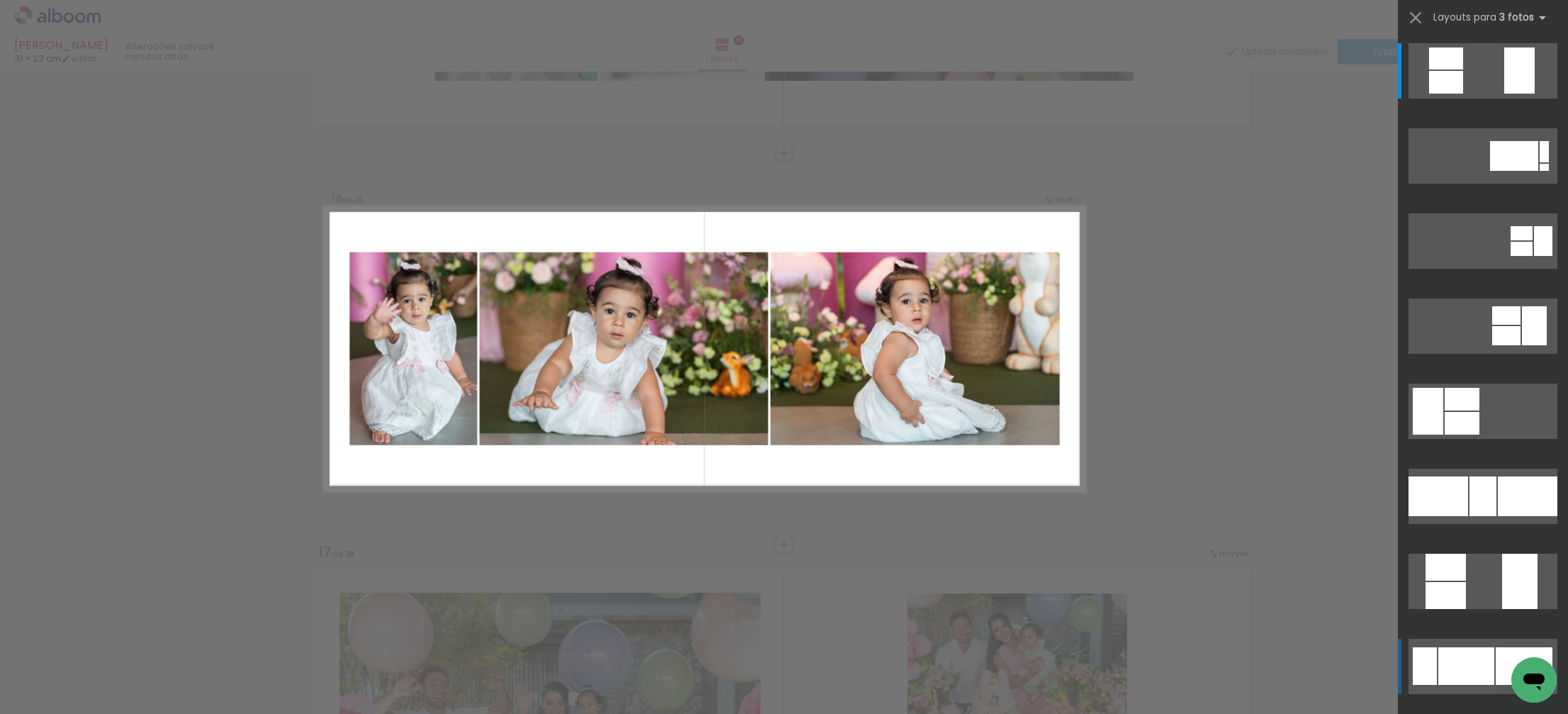
click at [1469, 659] on div at bounding box center [1466, 666] width 56 height 37
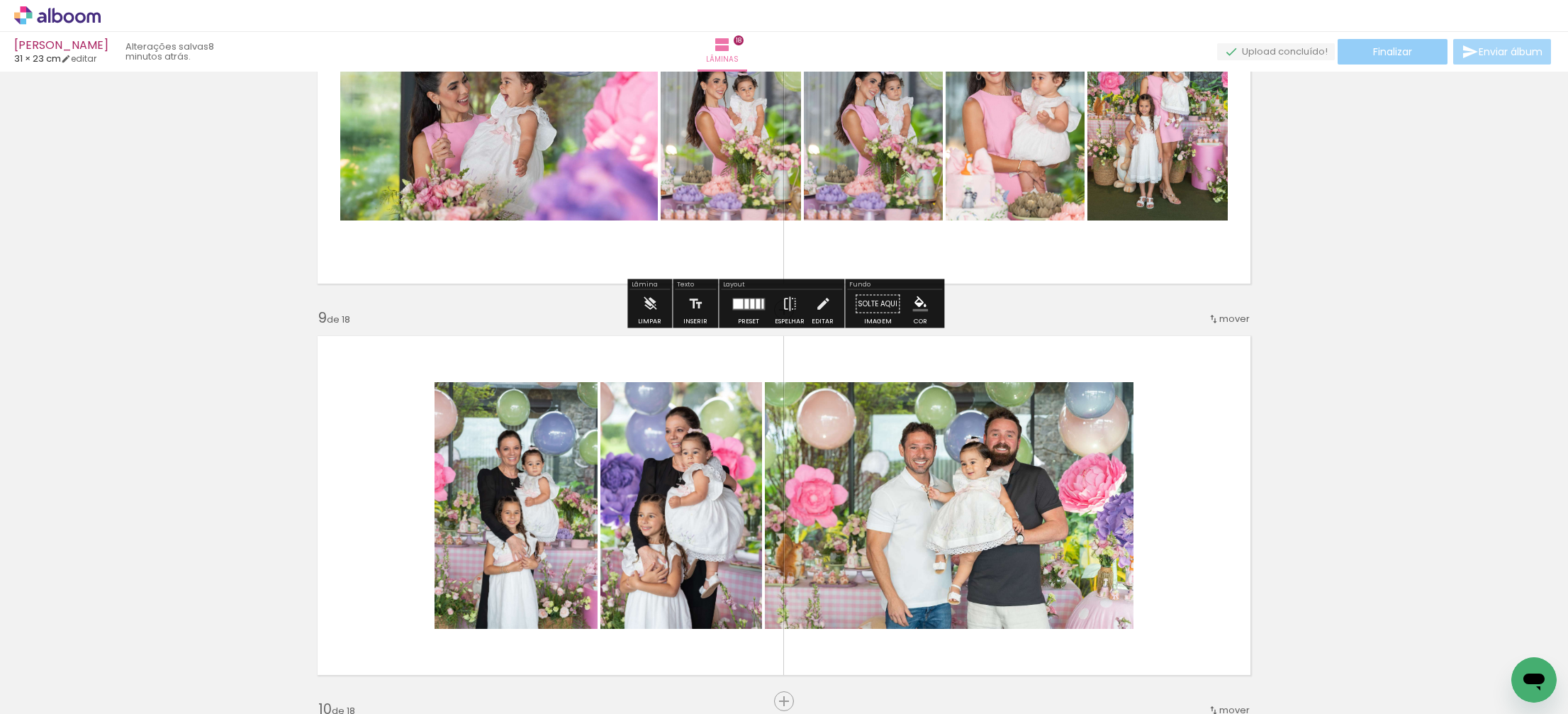
scroll to position [2896, 0]
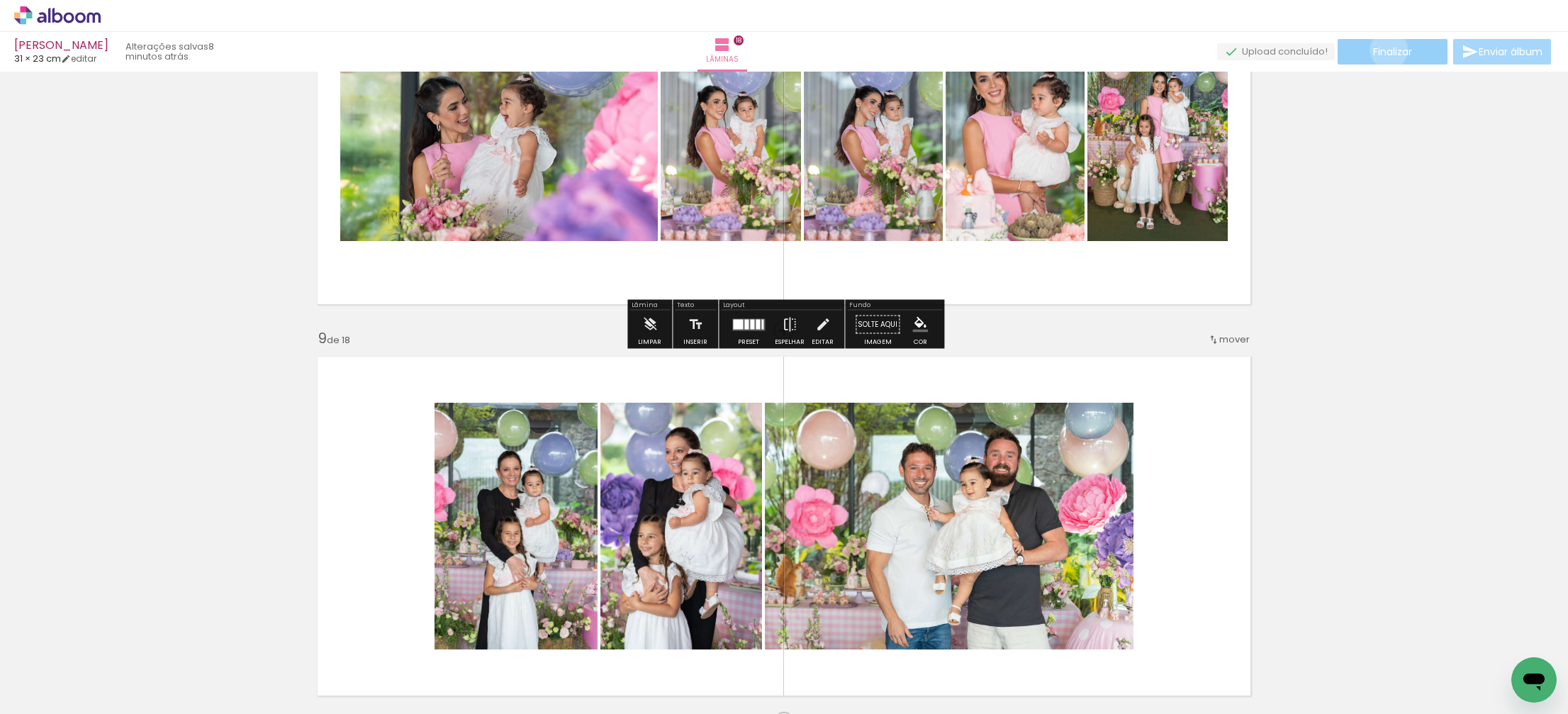
click at [1384, 49] on span "Finalizar" at bounding box center [1392, 51] width 39 height 10
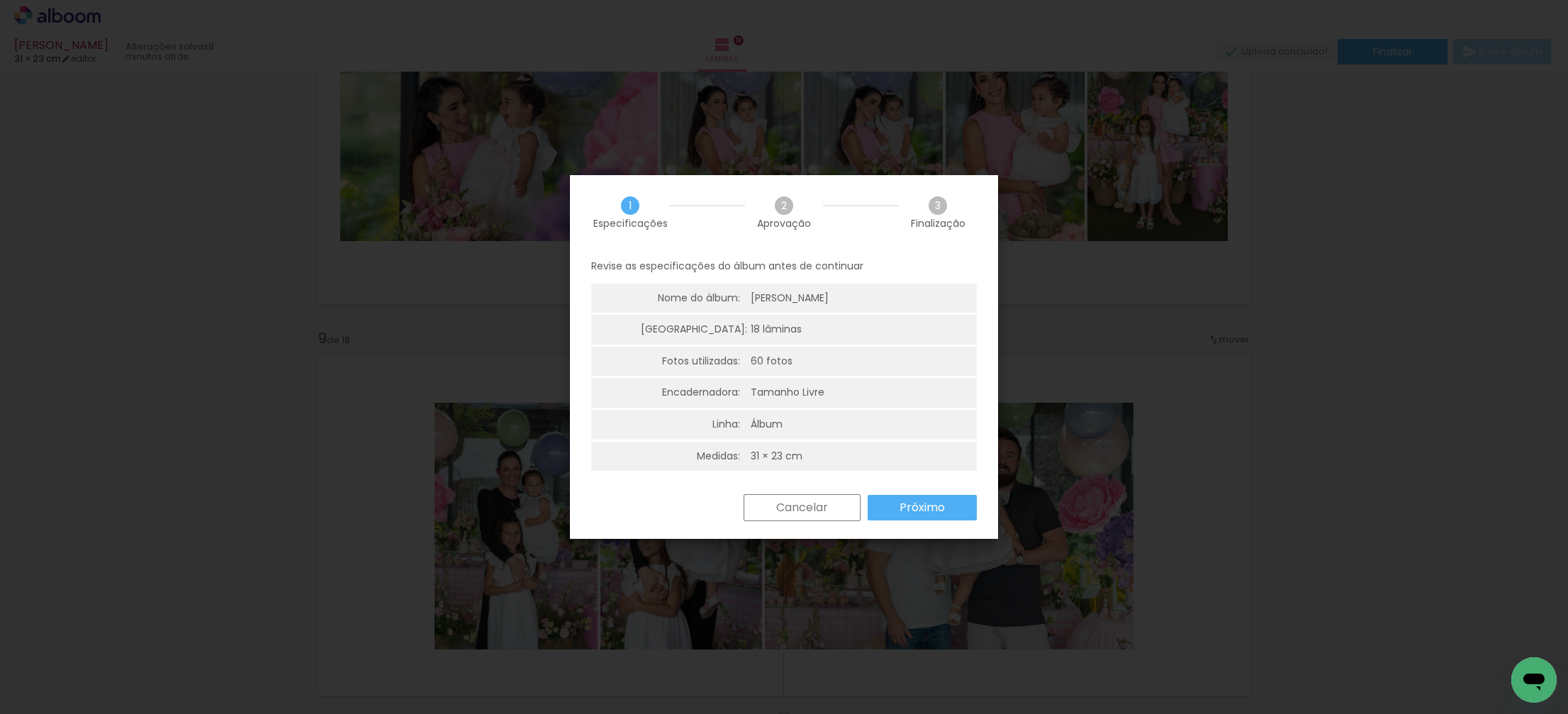
click at [0, 0] on slot "Próximo" at bounding box center [0, 0] width 0 height 0
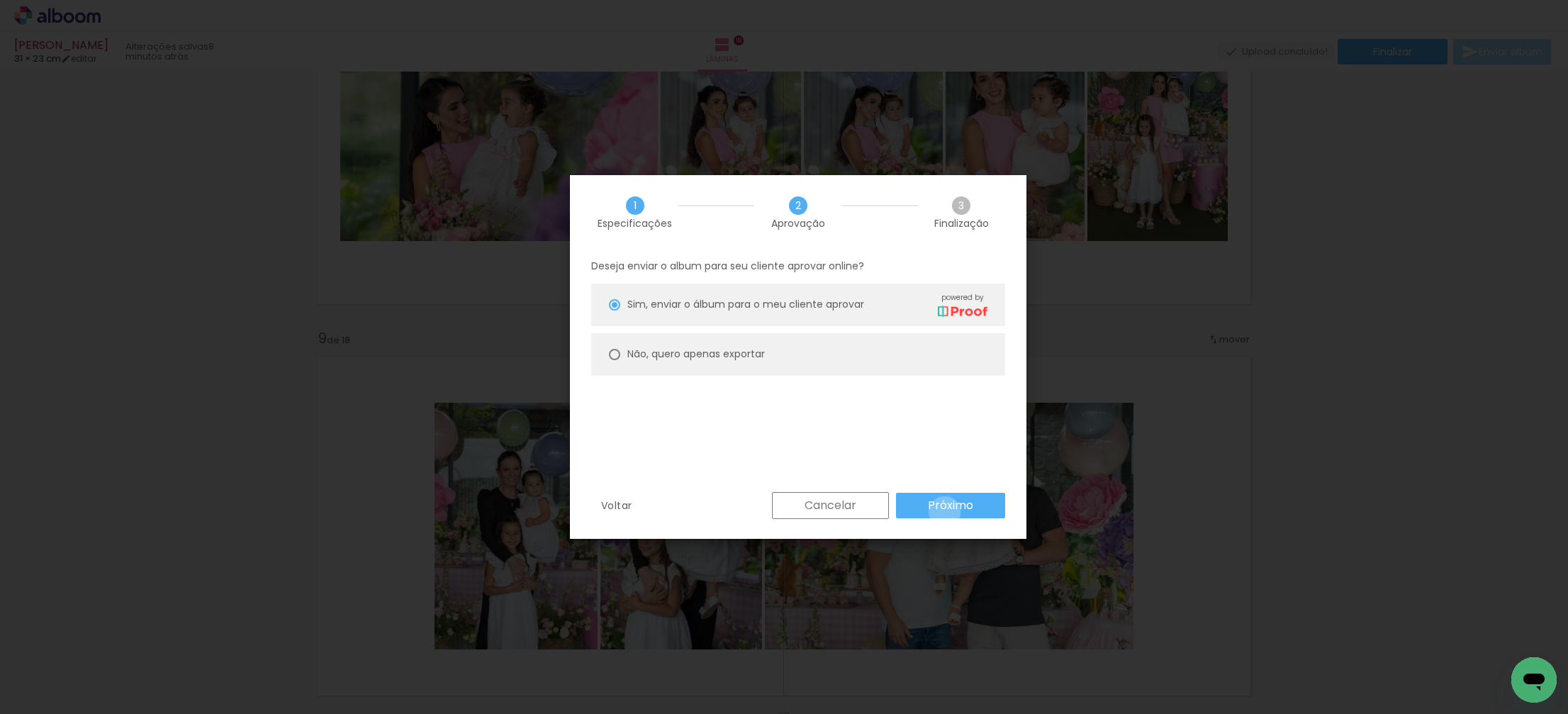
click at [0, 0] on slot "Próximo" at bounding box center [0, 0] width 0 height 0
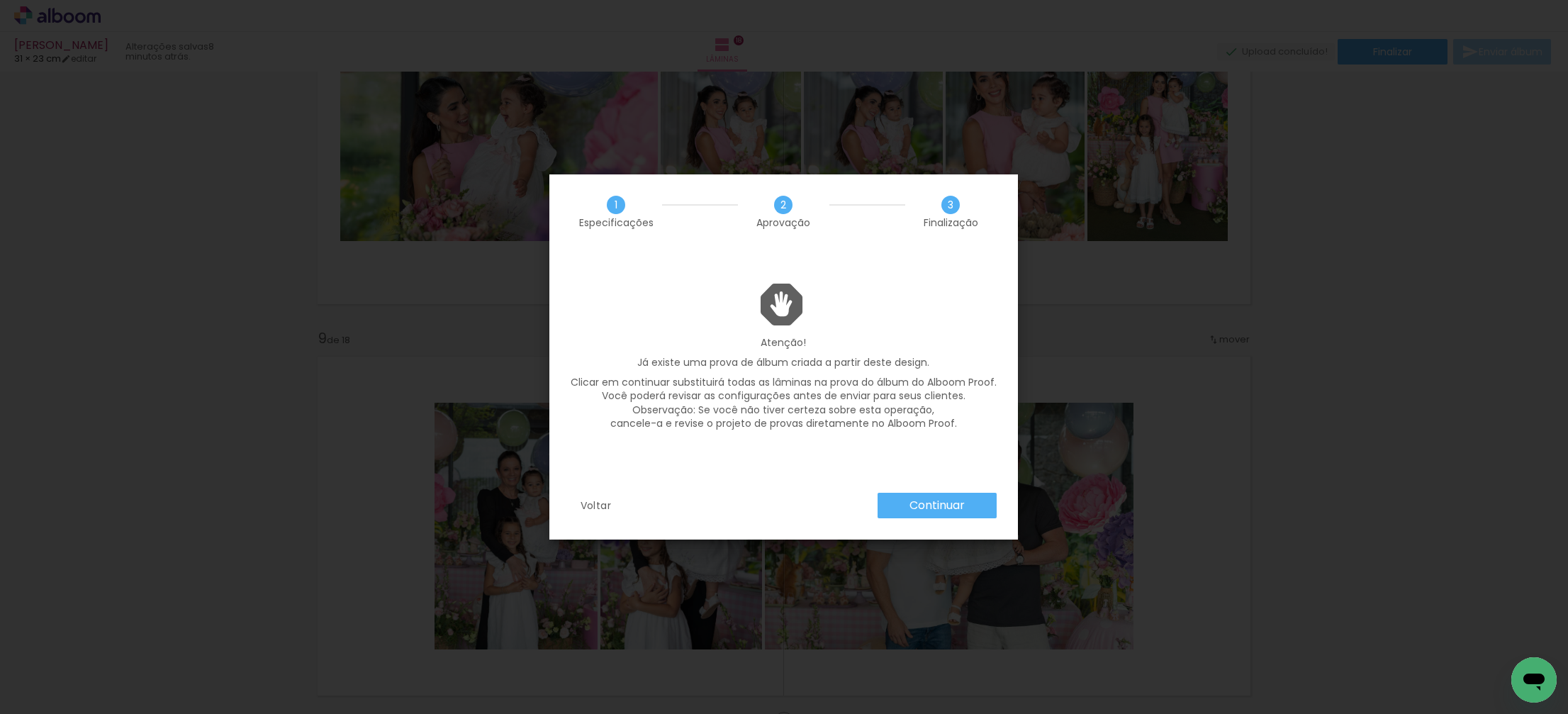
click at [0, 0] on slot "Continuar" at bounding box center [0, 0] width 0 height 0
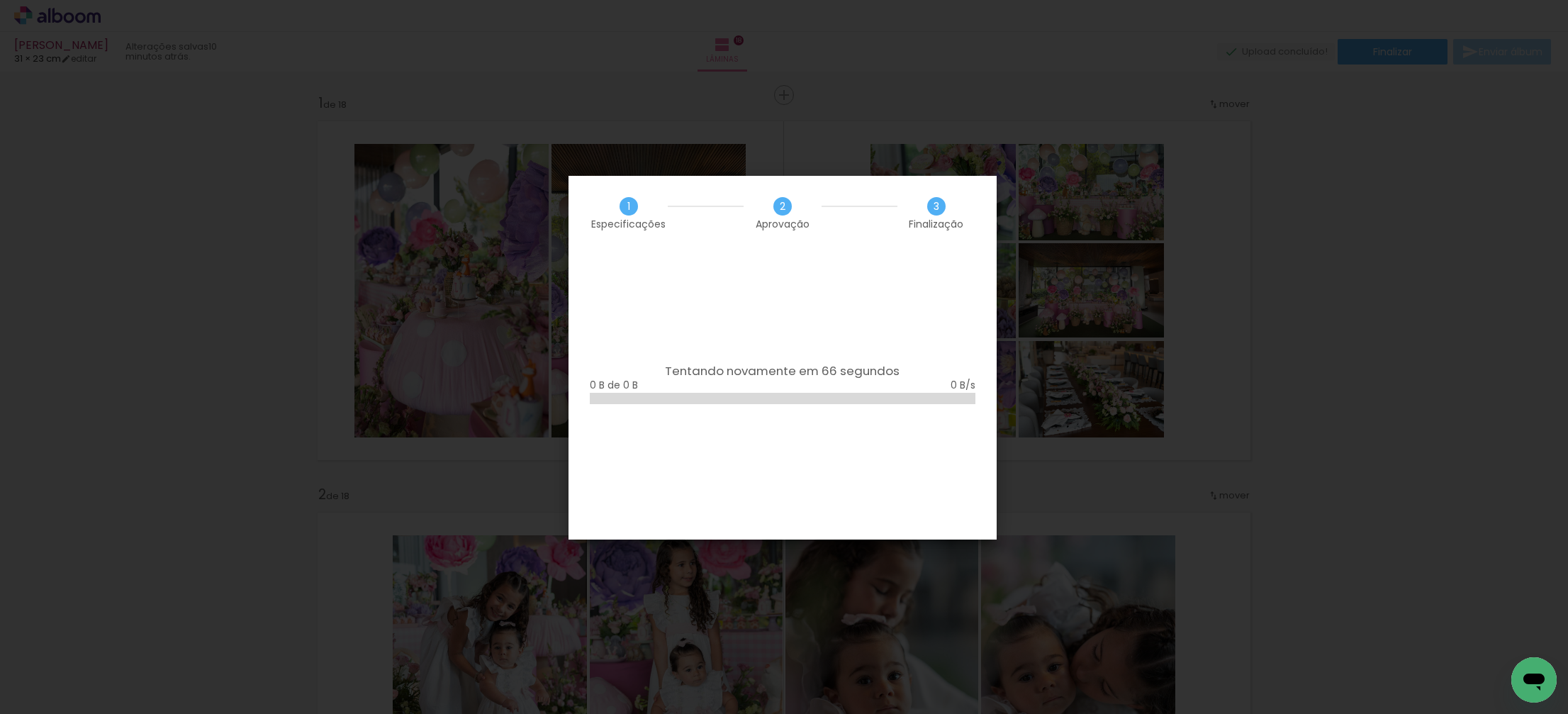
scroll to position [0, 3316]
